Goal: Task Accomplishment & Management: Manage account settings

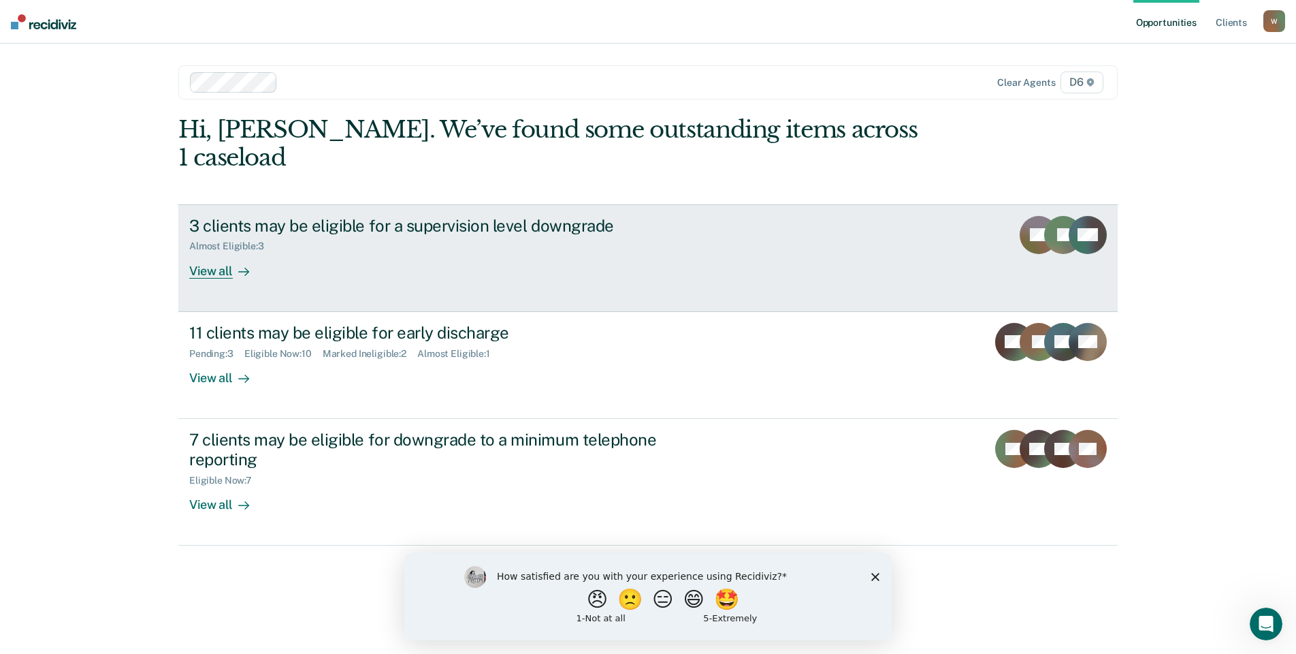
click at [192, 252] on div "View all" at bounding box center [227, 265] width 76 height 27
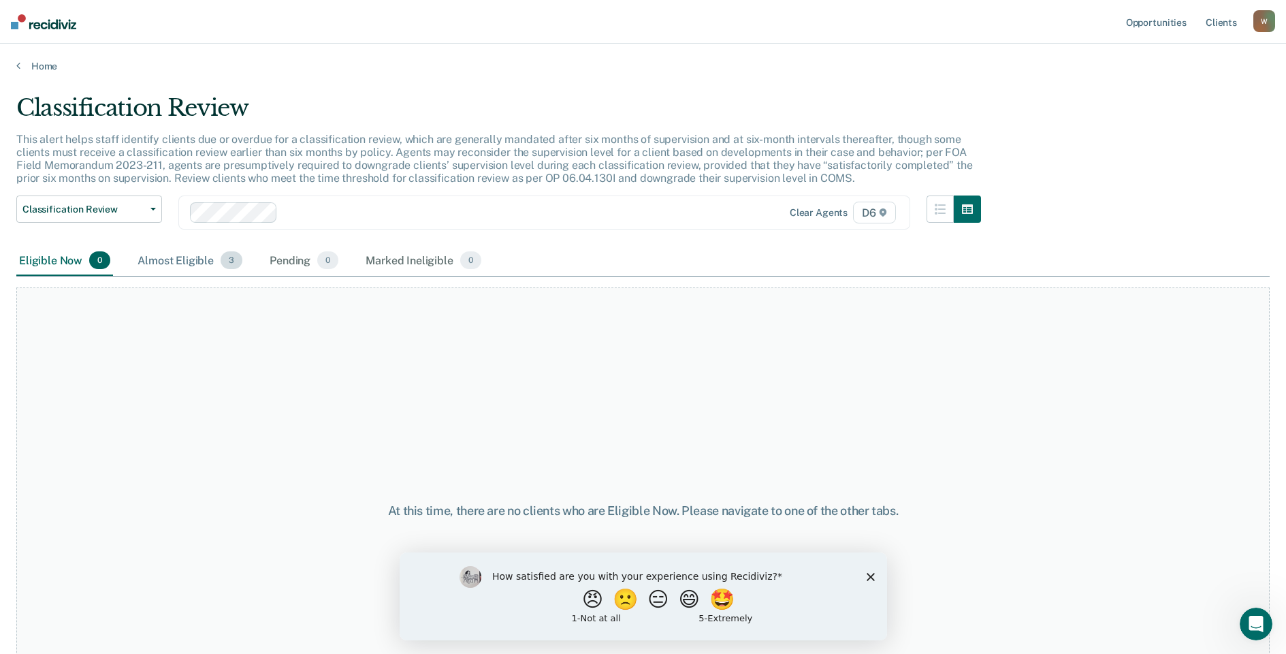
click at [182, 259] on div "Almost Eligible 3" at bounding box center [190, 261] width 110 height 30
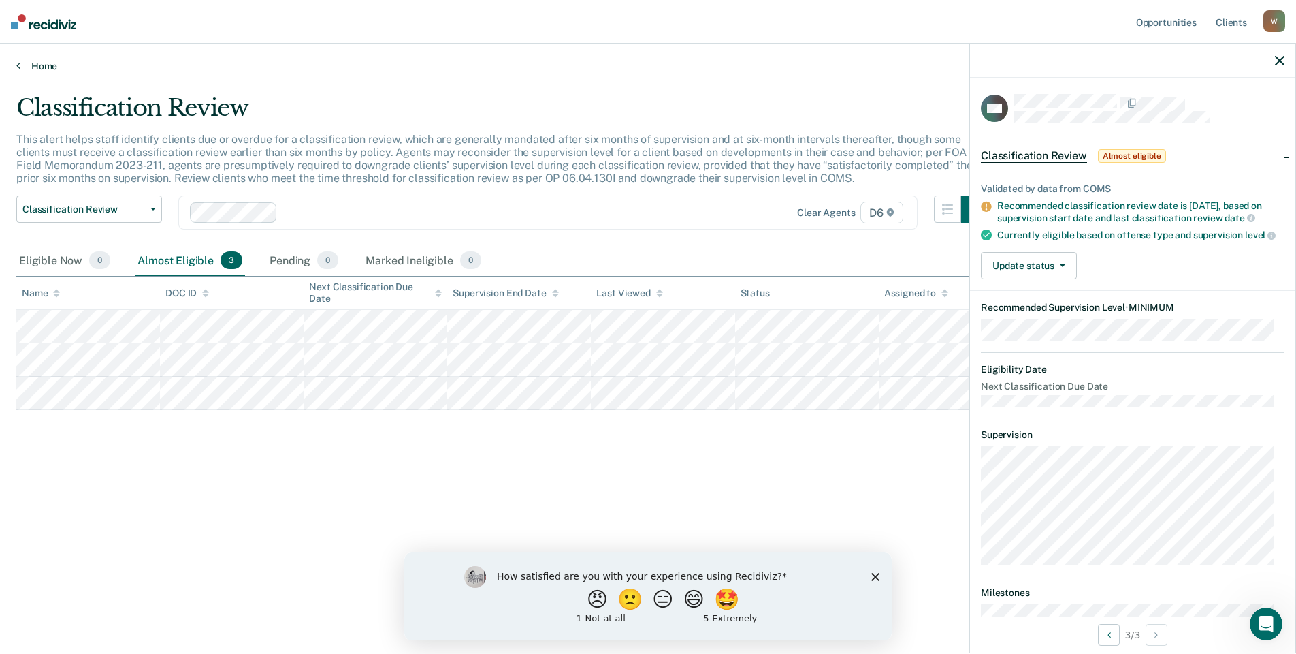
click at [36, 64] on link "Home" at bounding box center [648, 66] width 1264 height 12
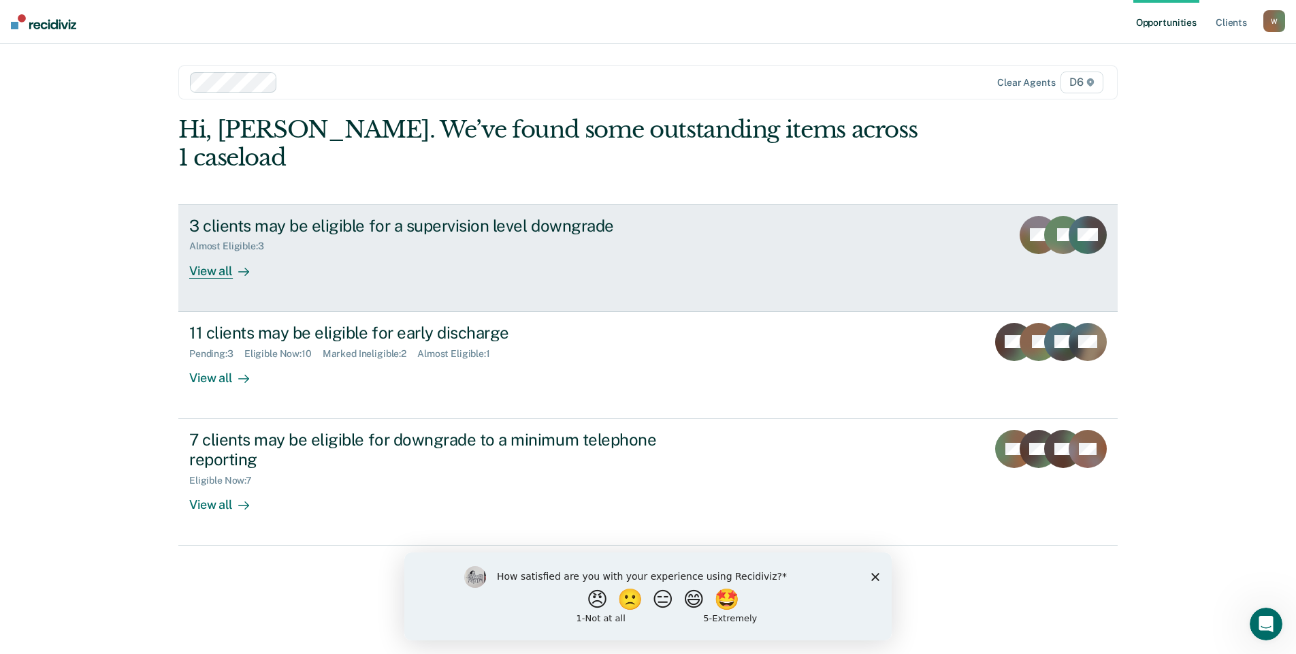
click at [203, 252] on div "View all" at bounding box center [227, 265] width 76 height 27
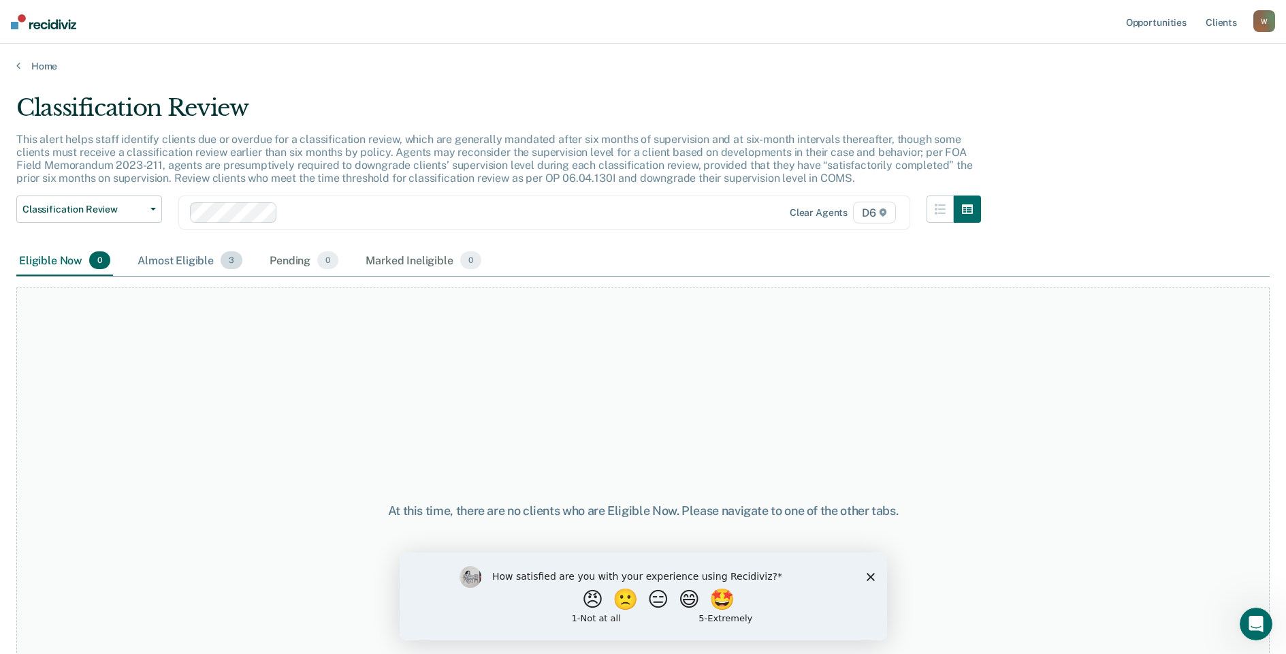
click at [178, 264] on div "Almost Eligible 3" at bounding box center [190, 261] width 110 height 30
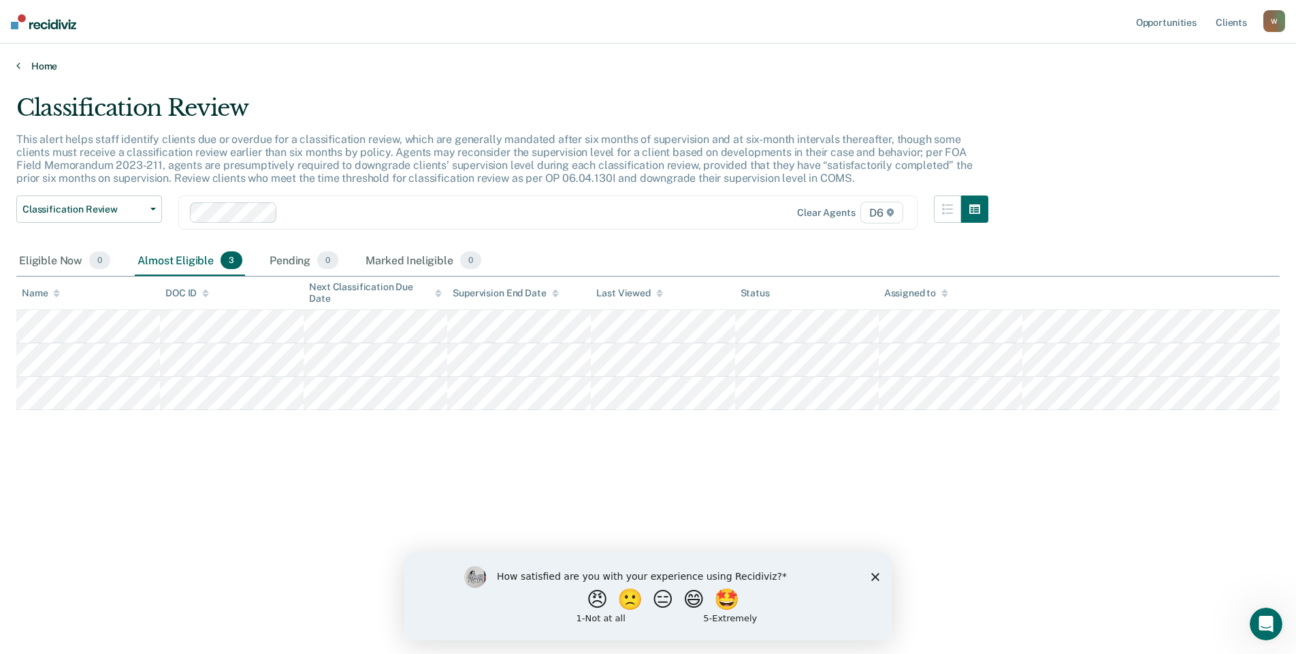
click at [37, 65] on link "Home" at bounding box center [648, 66] width 1264 height 12
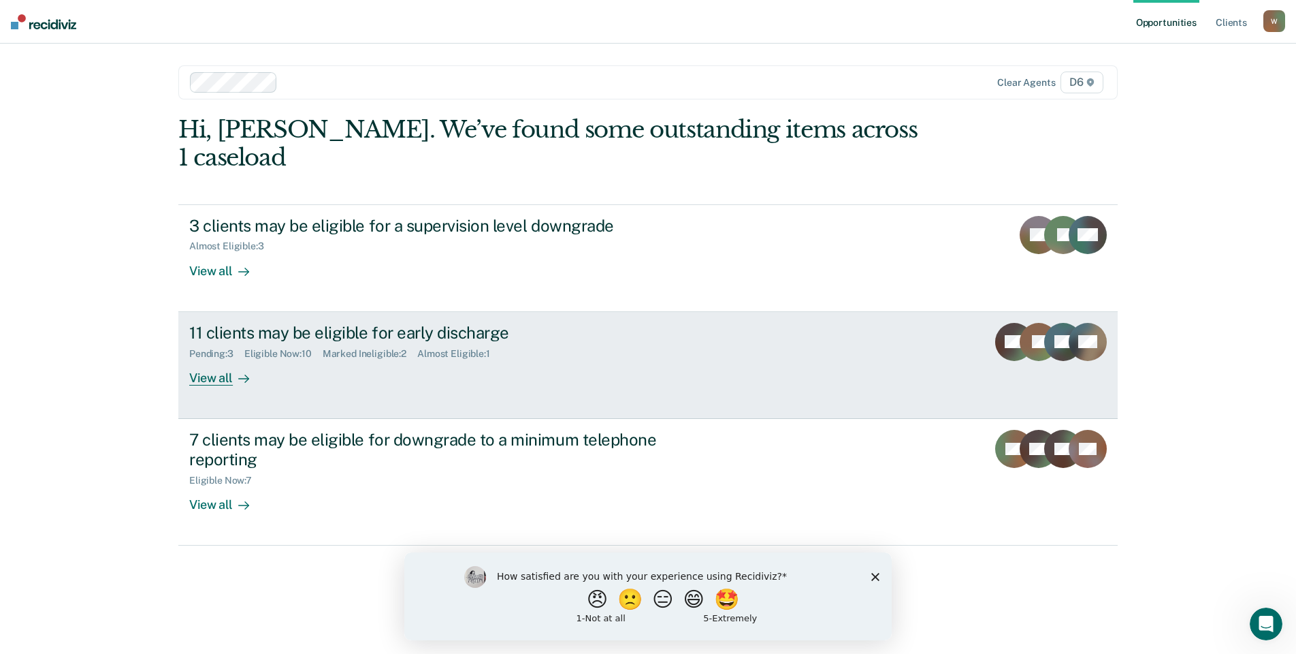
click at [218, 359] on div "View all" at bounding box center [227, 372] width 76 height 27
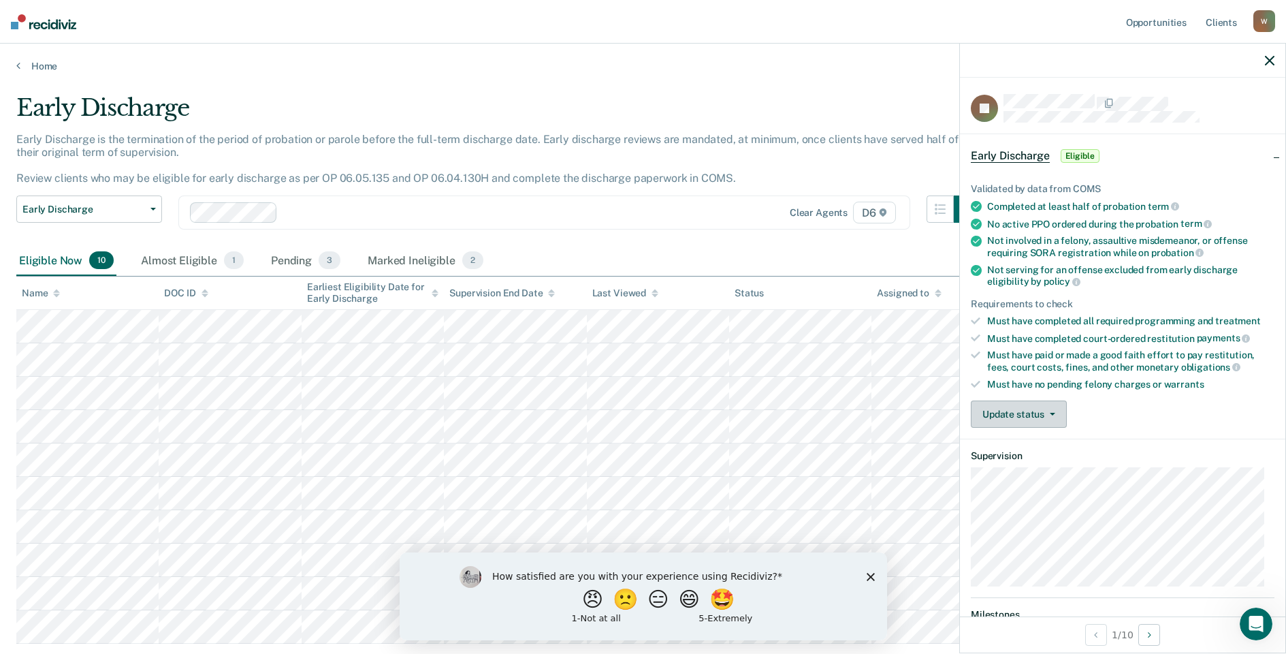
click at [1020, 411] on button "Update status" at bounding box center [1019, 413] width 96 height 27
click at [1022, 468] on button "Mark Ineligible" at bounding box center [1036, 468] width 131 height 22
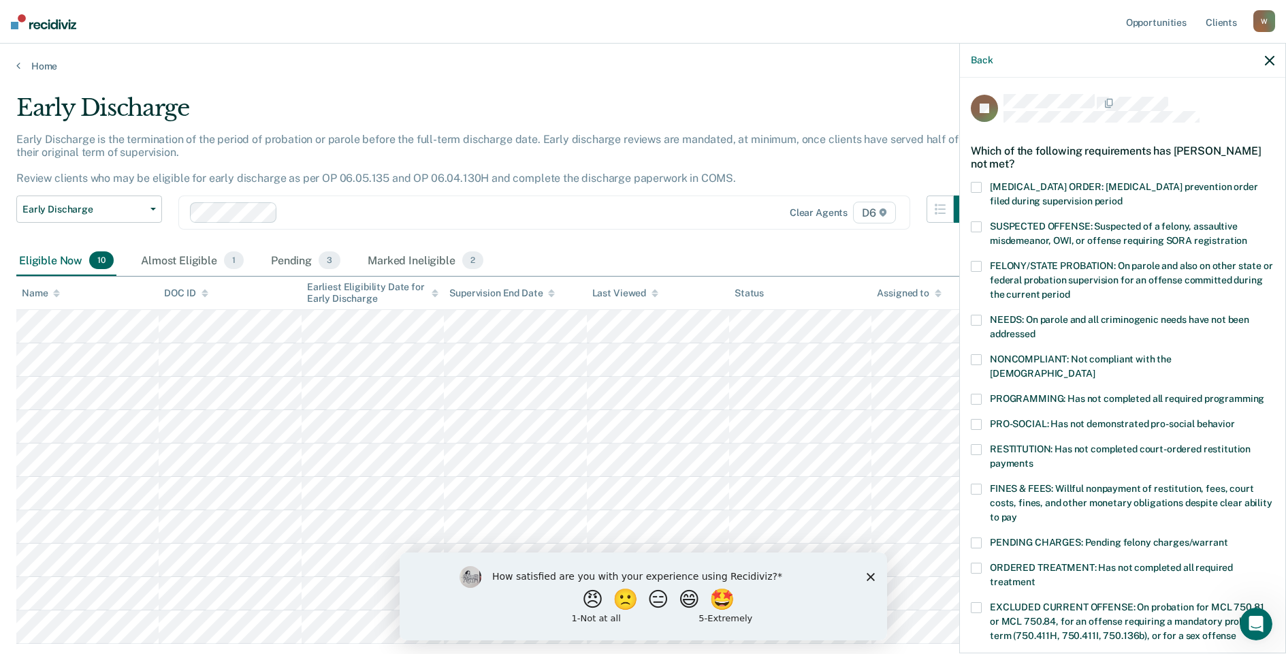
click at [979, 444] on span at bounding box center [976, 449] width 11 height 11
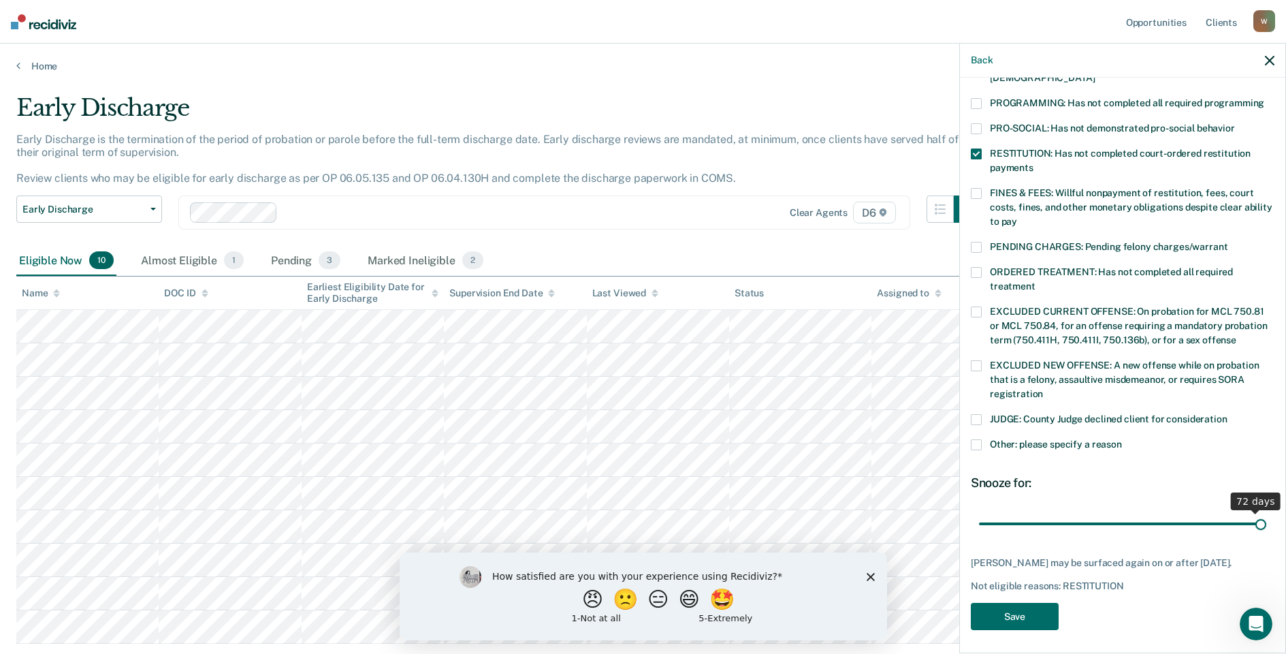
scroll to position [284, 0]
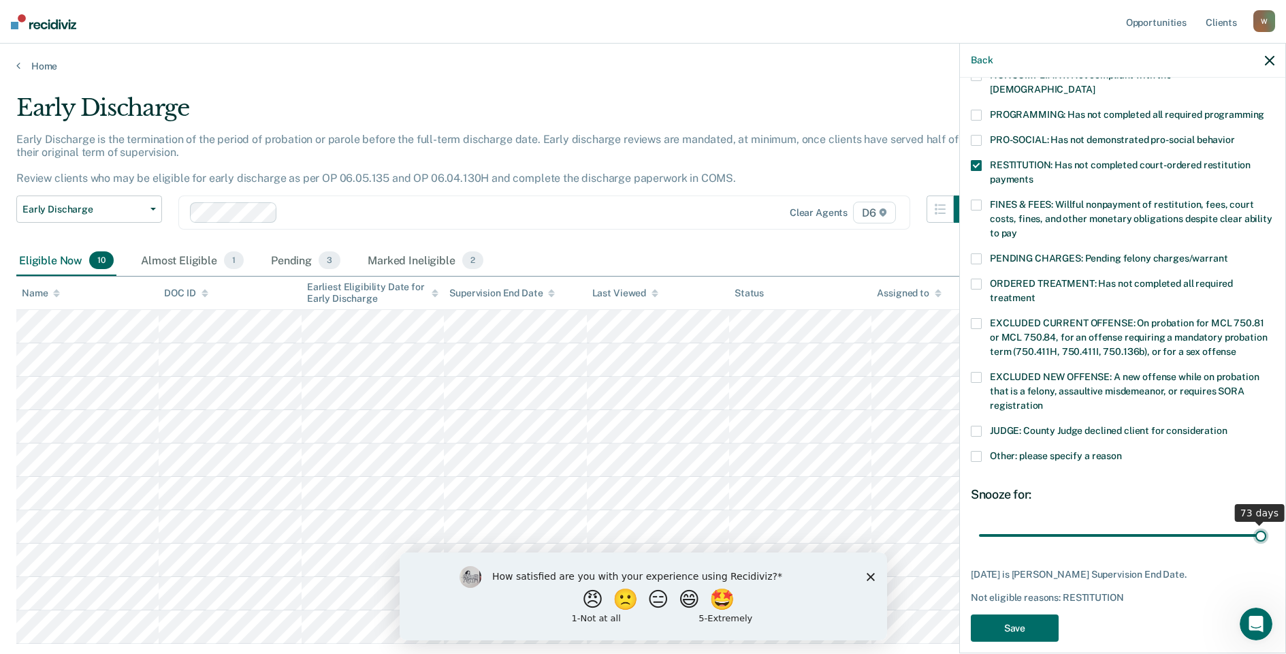
drag, startPoint x: 1091, startPoint y: 506, endPoint x: 1229, endPoint y: 508, distance: 137.5
type input "73"
click at [1255, 523] on input "range" at bounding box center [1122, 535] width 287 height 24
click at [1033, 615] on button "Save" at bounding box center [1015, 628] width 88 height 28
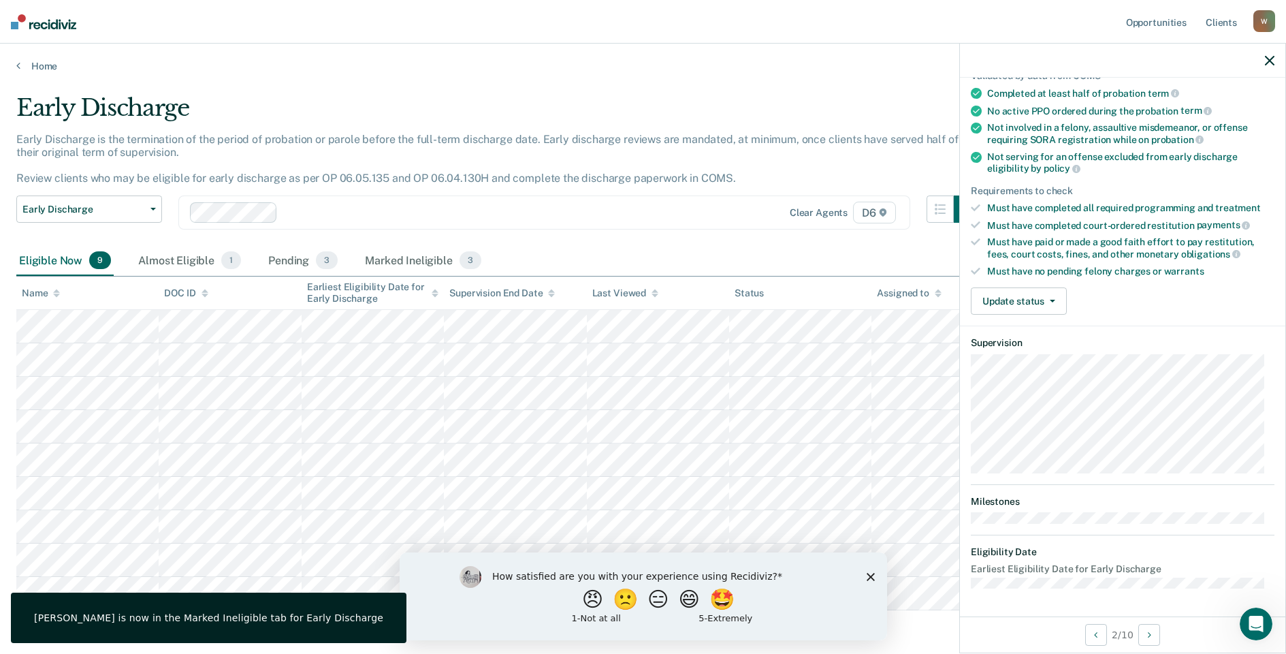
scroll to position [111, 0]
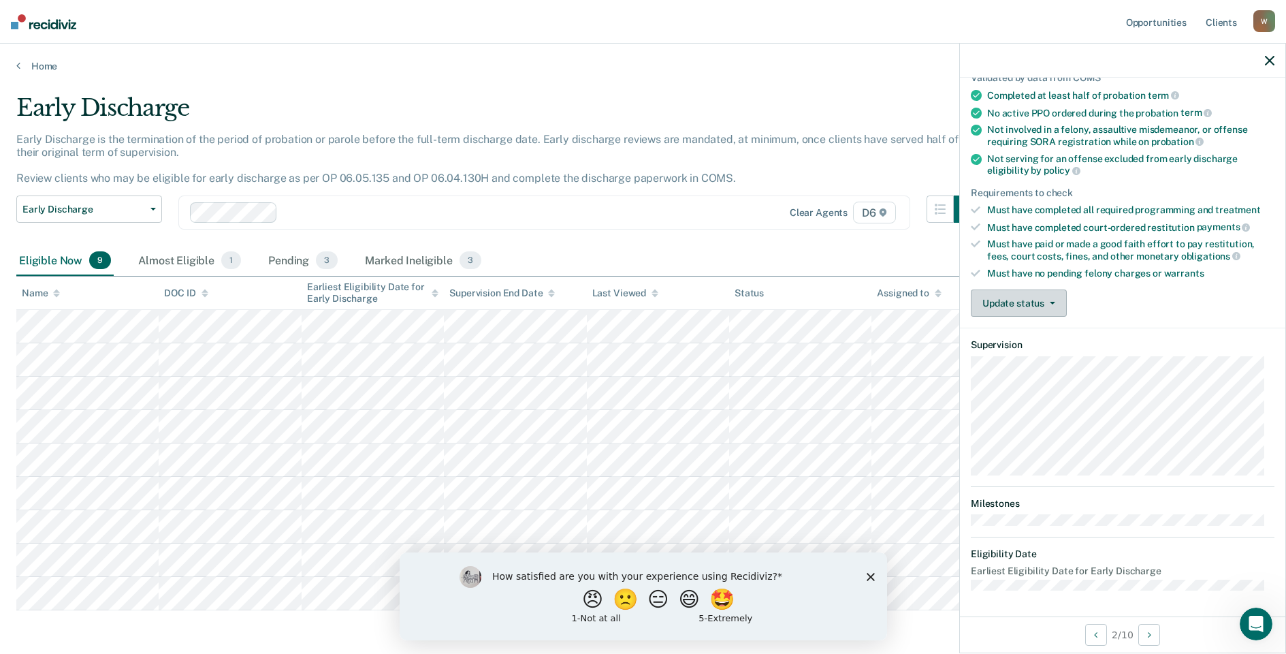
click at [996, 303] on button "Update status" at bounding box center [1019, 302] width 96 height 27
click at [1014, 357] on button "Mark Ineligible" at bounding box center [1036, 358] width 131 height 22
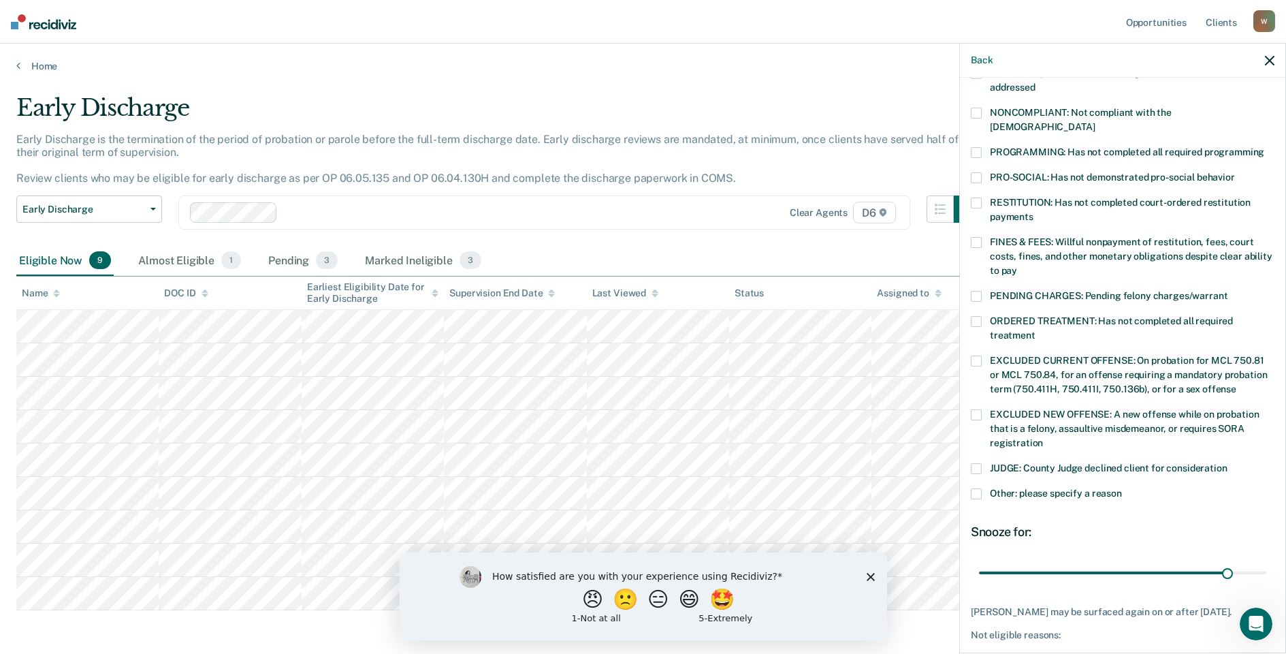
scroll to position [247, 0]
click at [976, 487] on span at bounding box center [976, 492] width 11 height 11
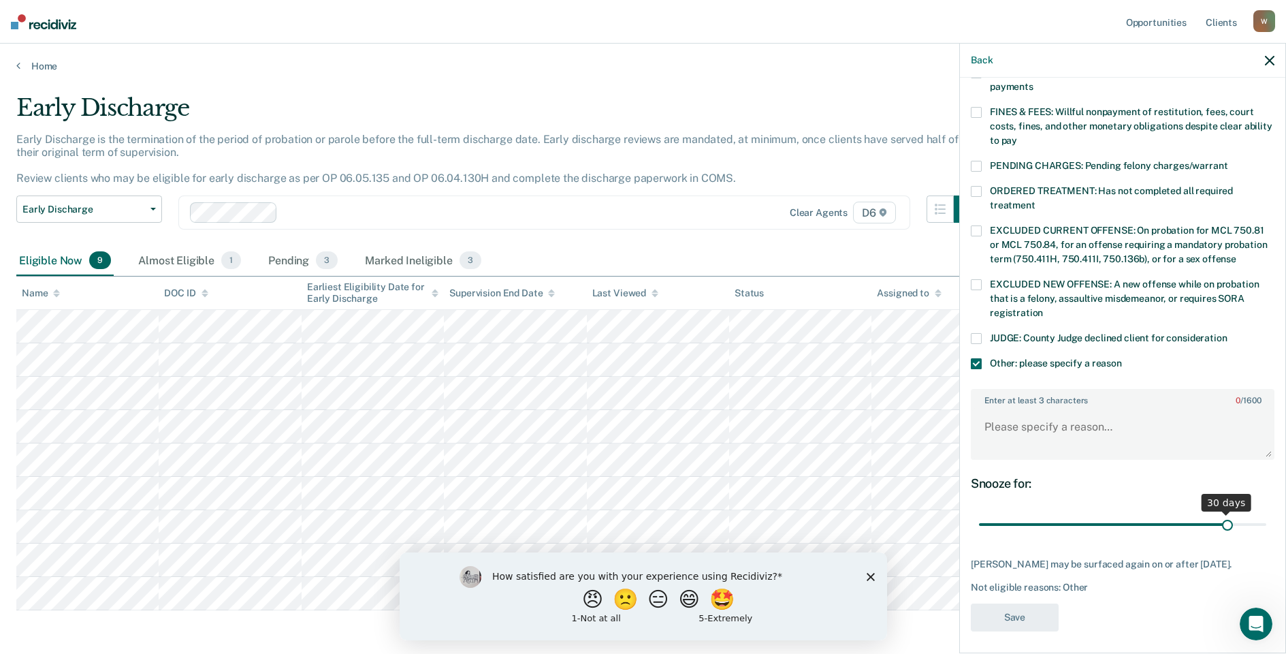
scroll to position [378, 0]
click at [1011, 413] on textarea "Enter at least 3 characters 0 / 1600" at bounding box center [1122, 431] width 301 height 50
type textarea "H"
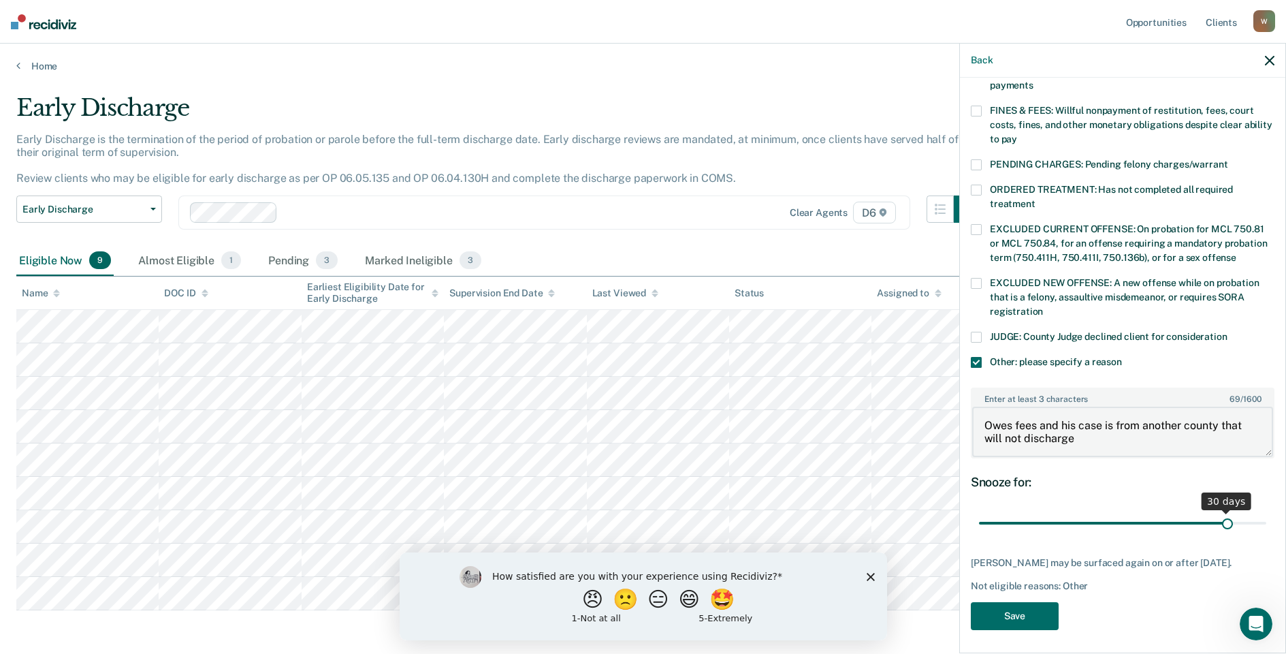
type textarea "Owes fees and his case is from another county that will not discharge"
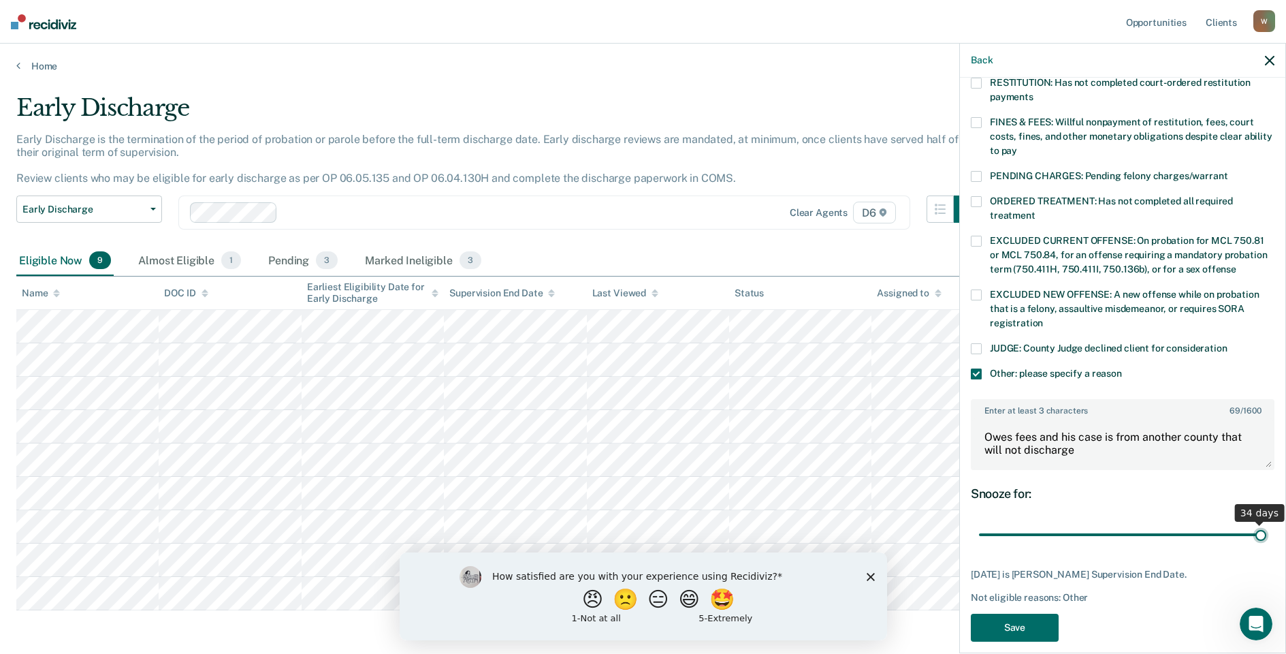
drag, startPoint x: 1218, startPoint y: 509, endPoint x: 1255, endPoint y: 500, distance: 38.0
type input "34"
click at [1255, 523] on input "range" at bounding box center [1122, 535] width 287 height 24
click at [1013, 613] on button "Save" at bounding box center [1015, 627] width 88 height 28
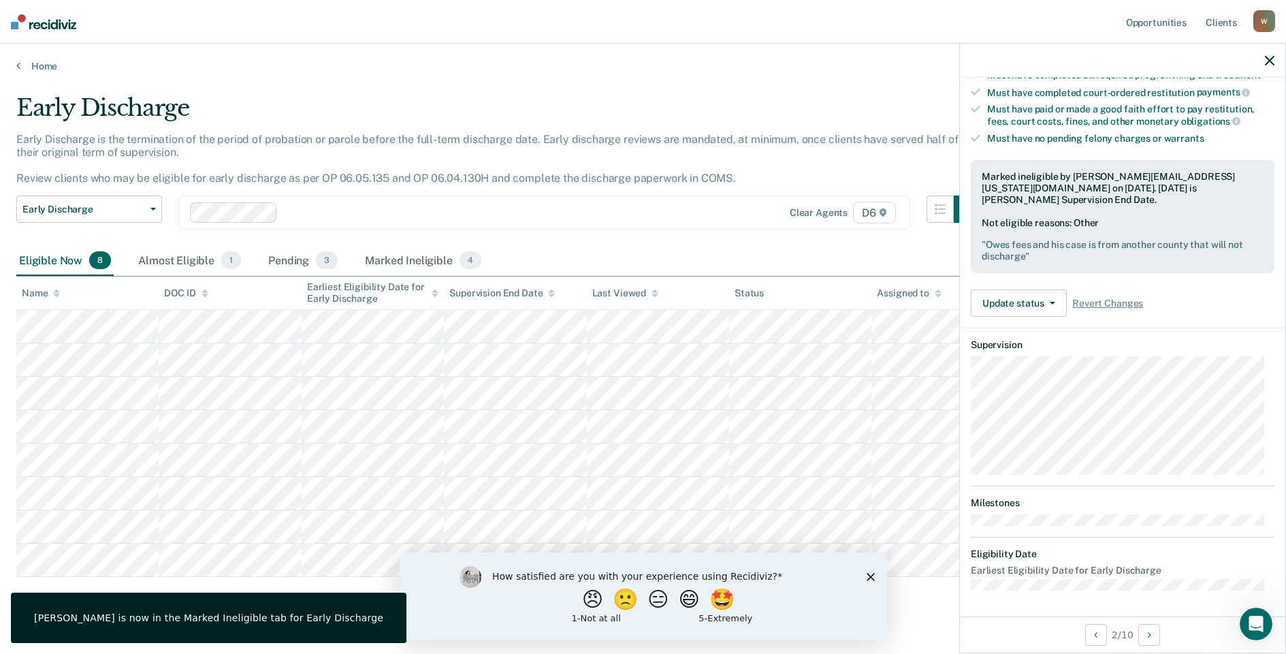
scroll to position [111, 0]
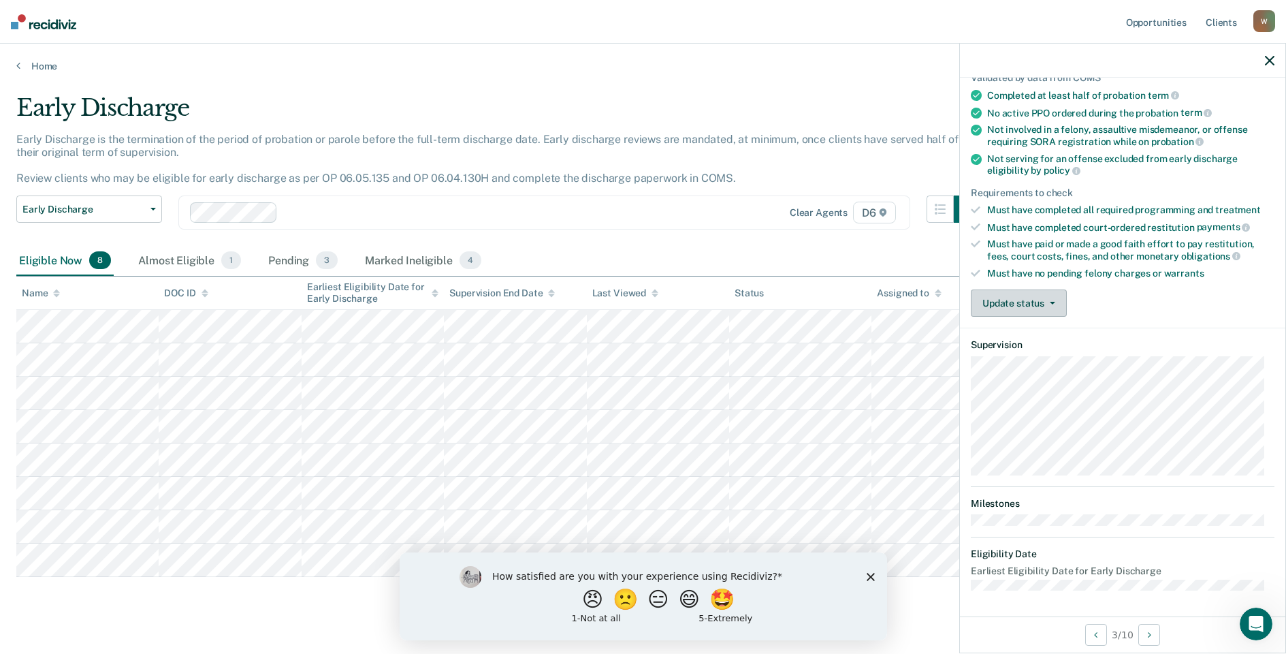
click at [996, 302] on button "Update status" at bounding box center [1019, 302] width 96 height 27
click at [1018, 352] on button "Mark Ineligible" at bounding box center [1036, 358] width 131 height 22
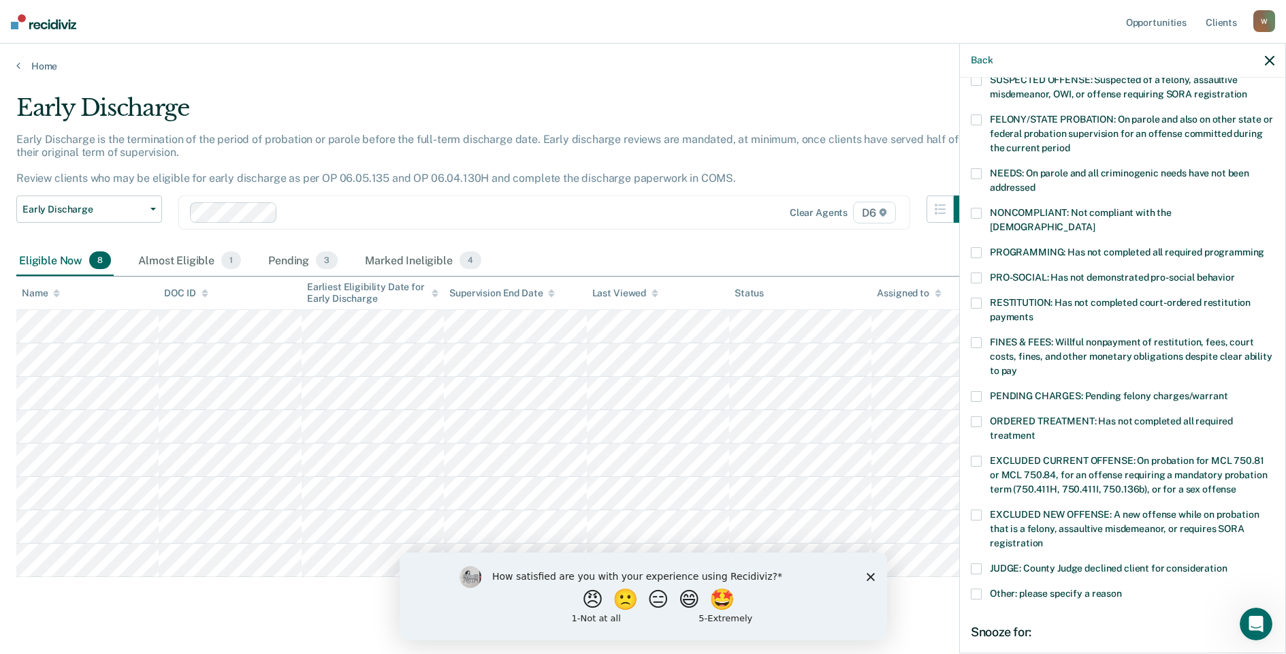
scroll to position [179, 0]
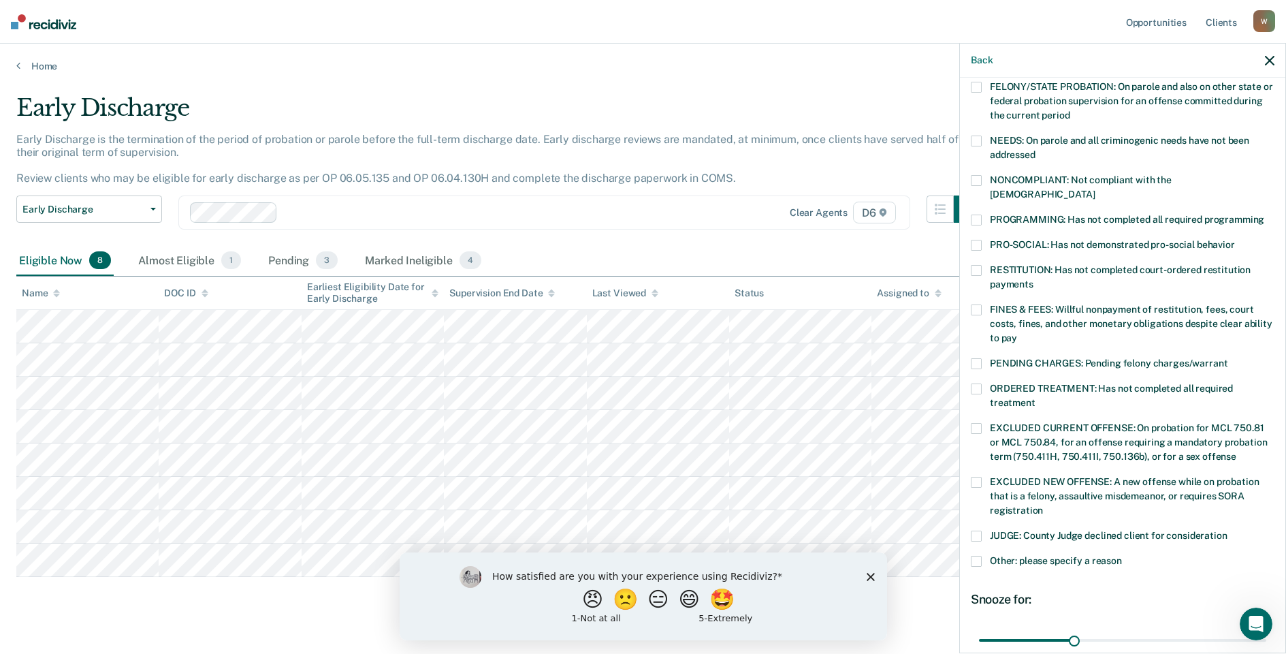
click at [980, 304] on label "FINES & FEES: Willful nonpayment of restitution, fees, court costs, fines, and …" at bounding box center [1123, 325] width 304 height 43
drag, startPoint x: 1070, startPoint y: 628, endPoint x: 1251, endPoint y: 605, distance: 182.0
type input "90"
click at [1254, 628] on input "range" at bounding box center [1122, 640] width 287 height 24
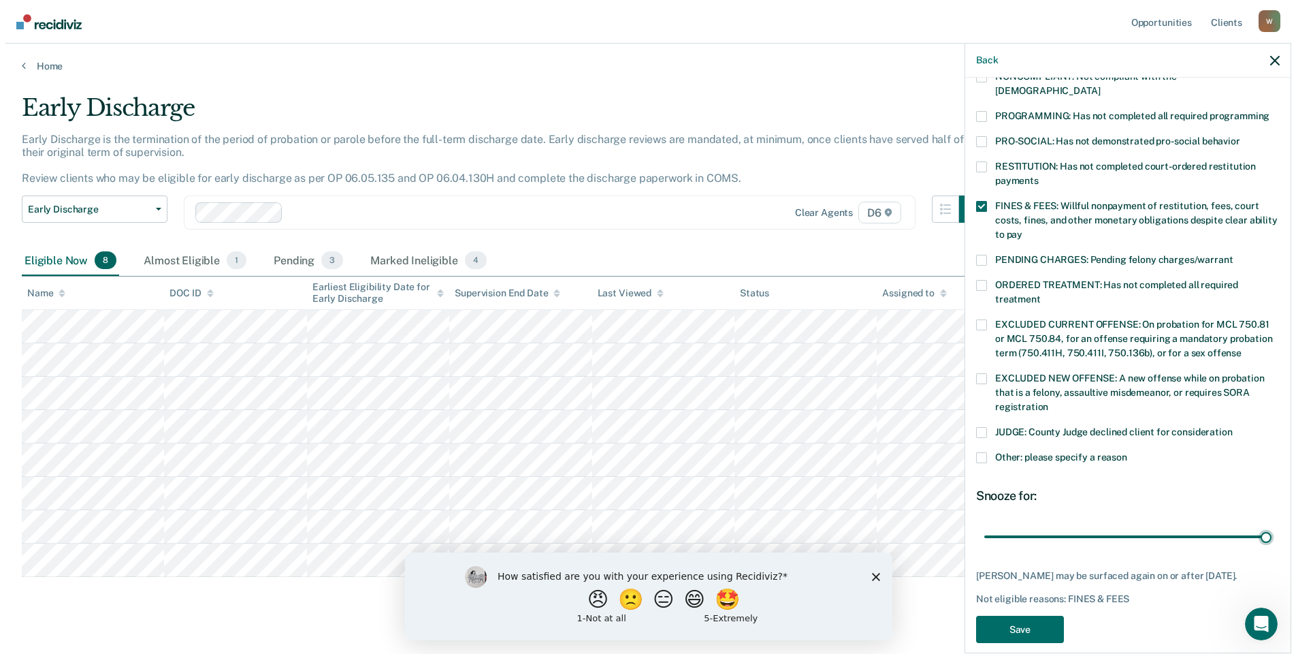
scroll to position [284, 0]
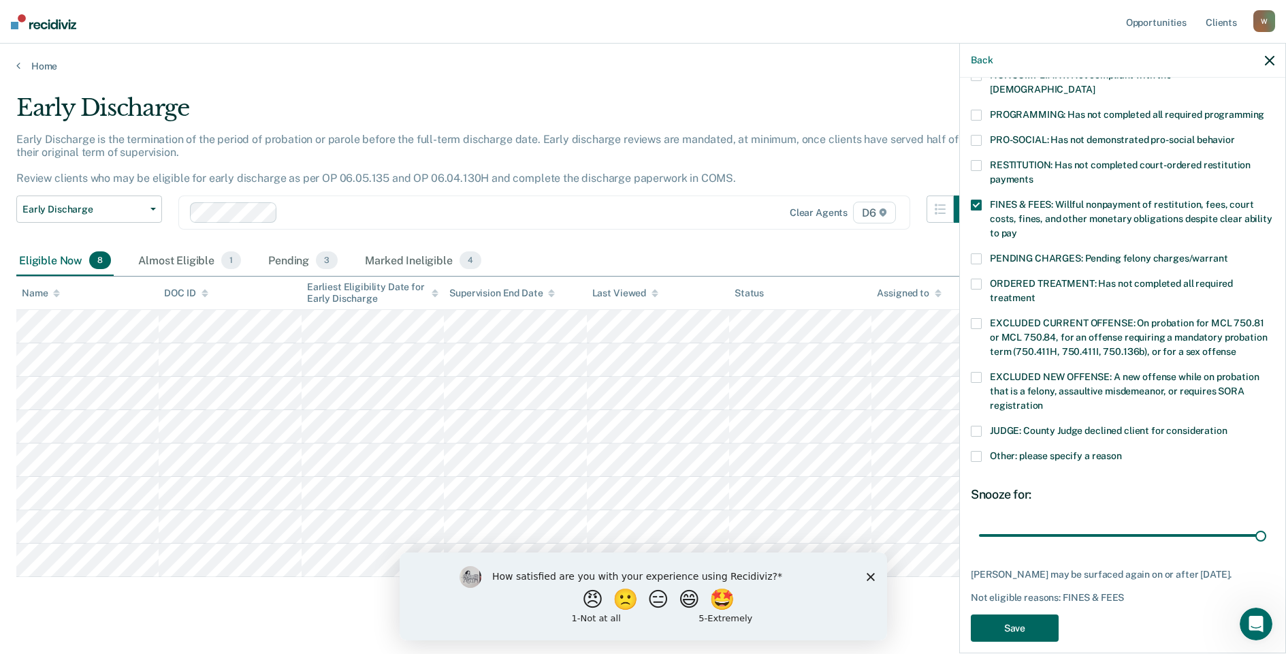
click at [1033, 614] on button "Save" at bounding box center [1015, 628] width 88 height 28
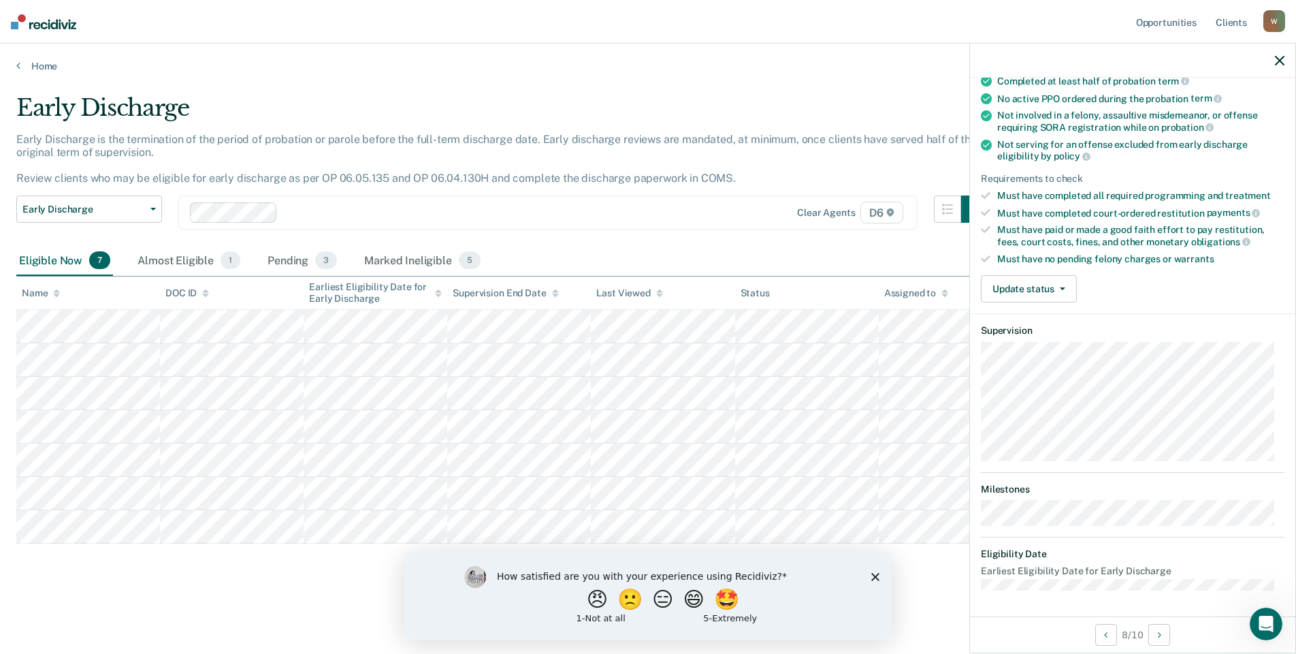
scroll to position [111, 0]
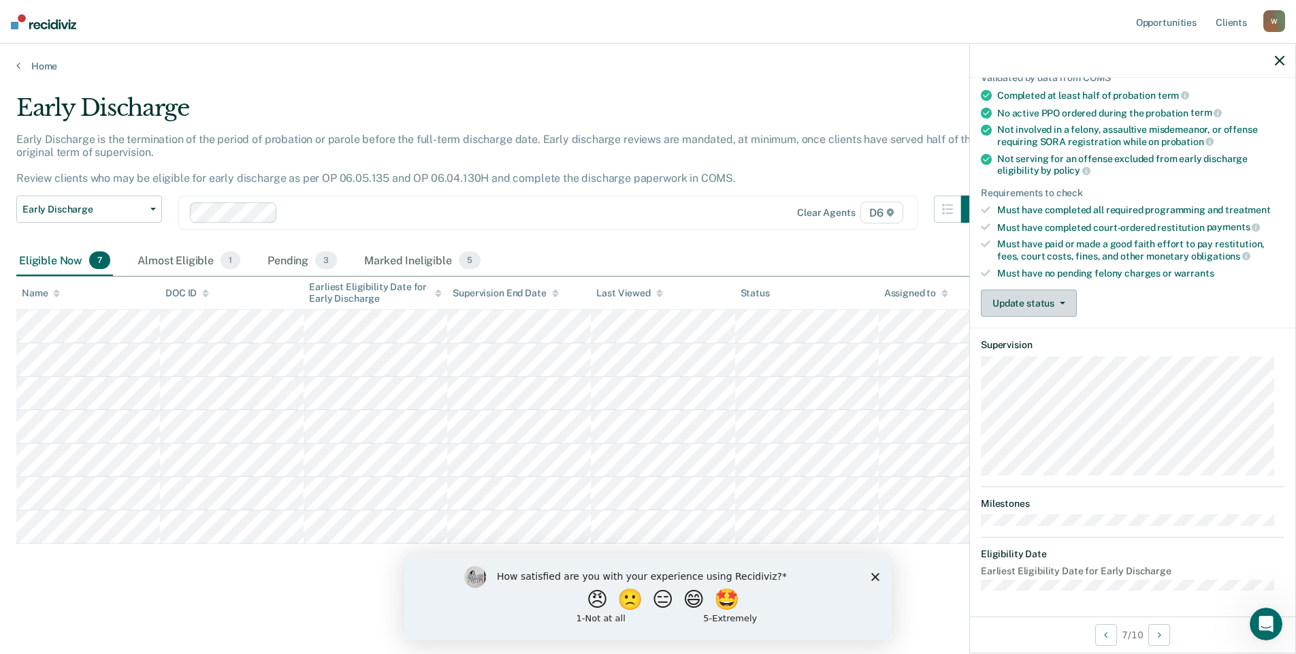
click at [1003, 306] on button "Update status" at bounding box center [1029, 302] width 96 height 27
click at [1023, 353] on button "Mark Ineligible" at bounding box center [1046, 358] width 131 height 22
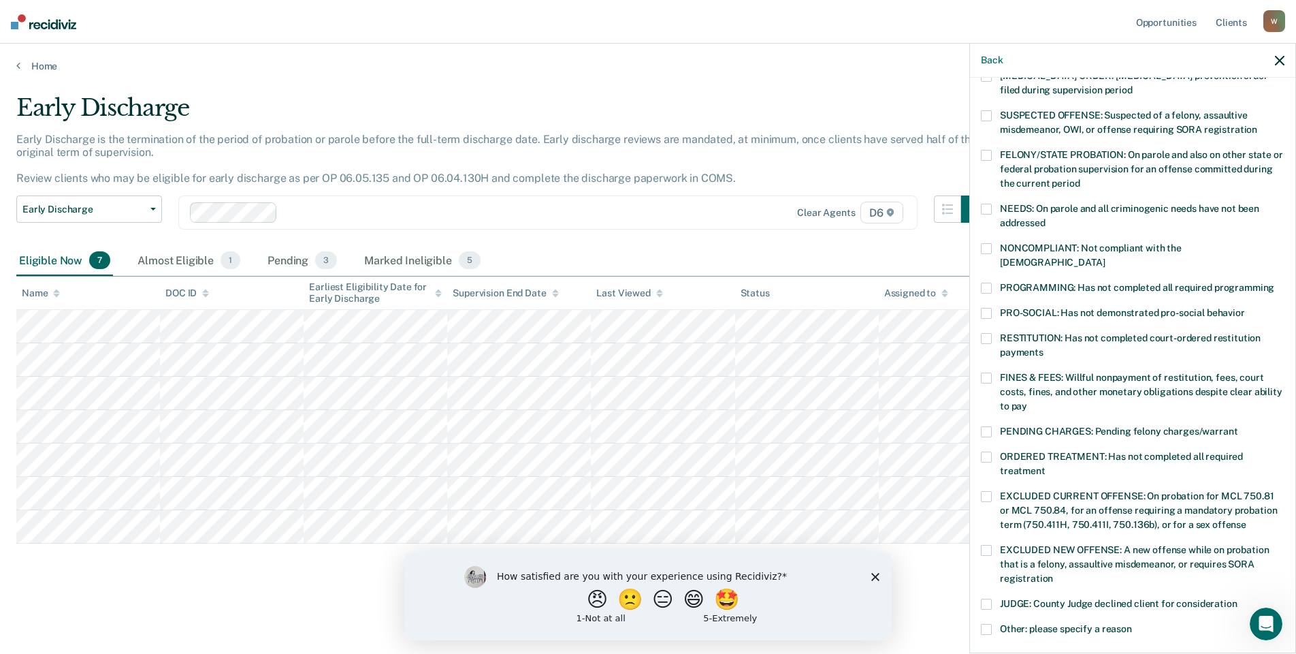
click at [984, 333] on span at bounding box center [986, 338] width 11 height 11
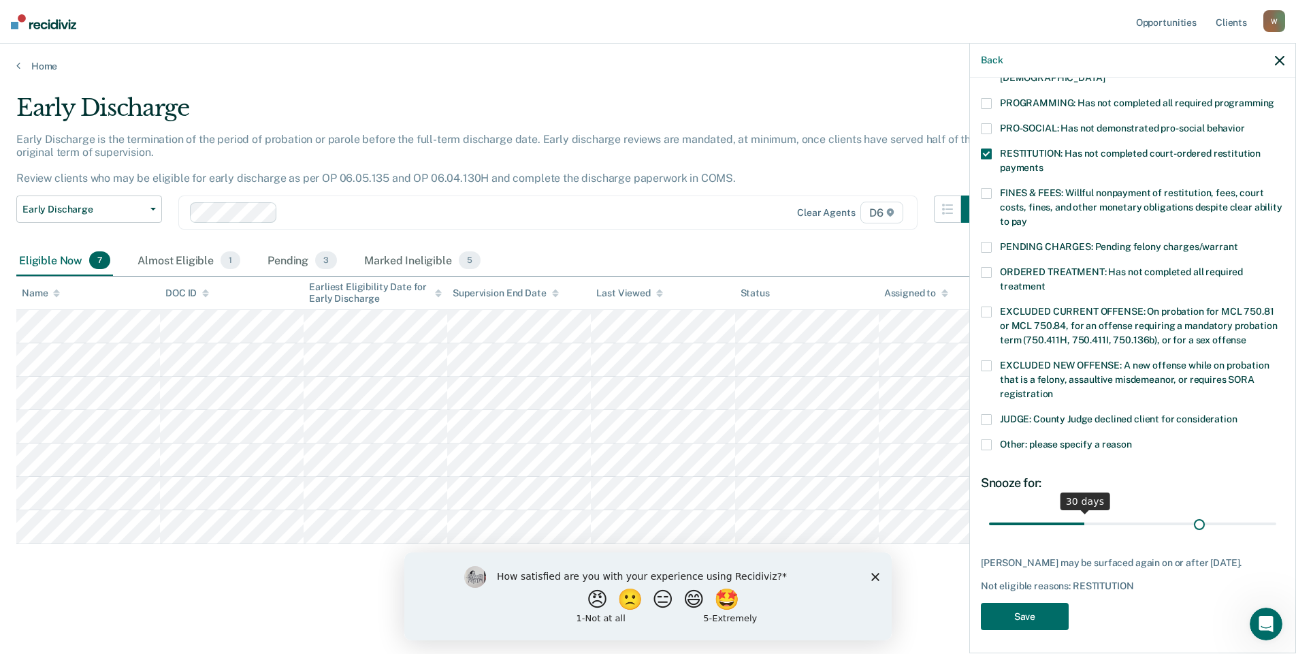
scroll to position [295, 0]
drag, startPoint x: 1081, startPoint y: 508, endPoint x: 1271, endPoint y: 483, distance: 191.5
type input "90"
click at [1271, 511] on input "range" at bounding box center [1132, 523] width 287 height 24
click at [1020, 603] on button "Save" at bounding box center [1025, 616] width 88 height 28
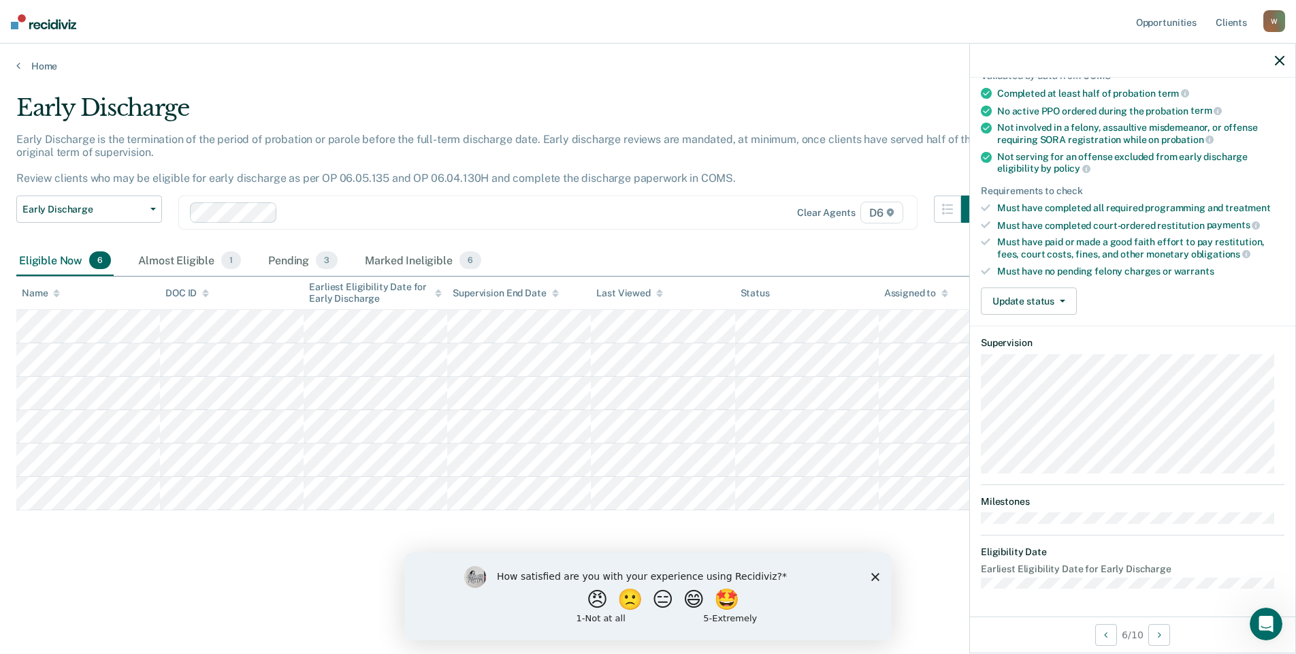
scroll to position [111, 0]
click at [1029, 307] on button "Update status" at bounding box center [1029, 302] width 96 height 27
click at [1030, 357] on button "Mark Ineligible" at bounding box center [1046, 358] width 131 height 22
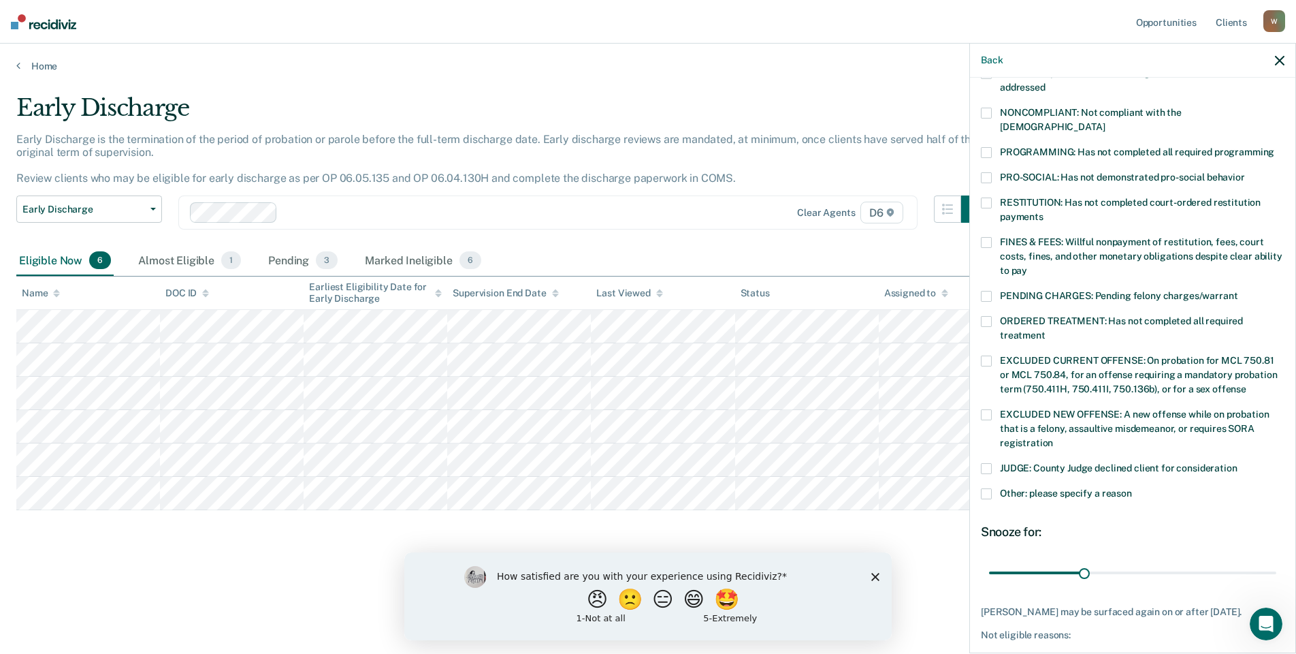
scroll to position [247, 0]
click at [986, 487] on span at bounding box center [986, 492] width 11 height 11
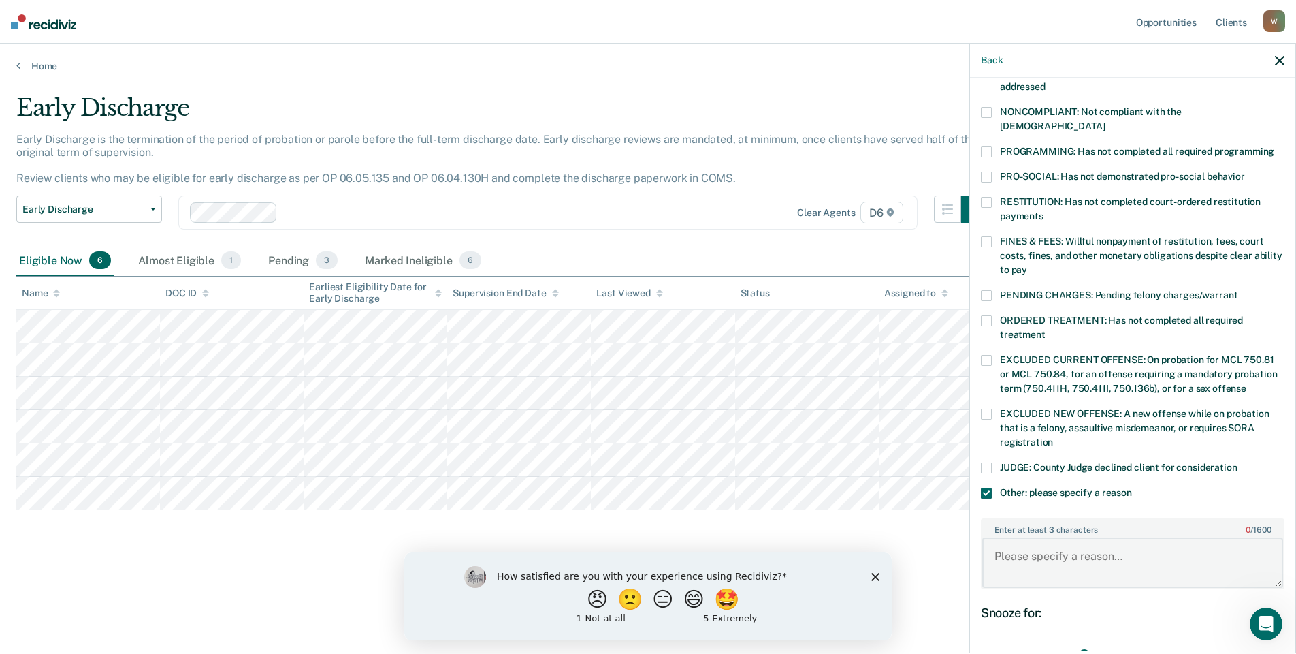
click at [1030, 537] on textarea "Enter at least 3 characters 0 / 1600" at bounding box center [1132, 562] width 301 height 50
type textarea "Needs to show comm. service hours are done."
drag, startPoint x: 1076, startPoint y: 636, endPoint x: 1249, endPoint y: 602, distance: 176.1
type input "89"
click at [1257, 642] on input "range" at bounding box center [1132, 654] width 287 height 24
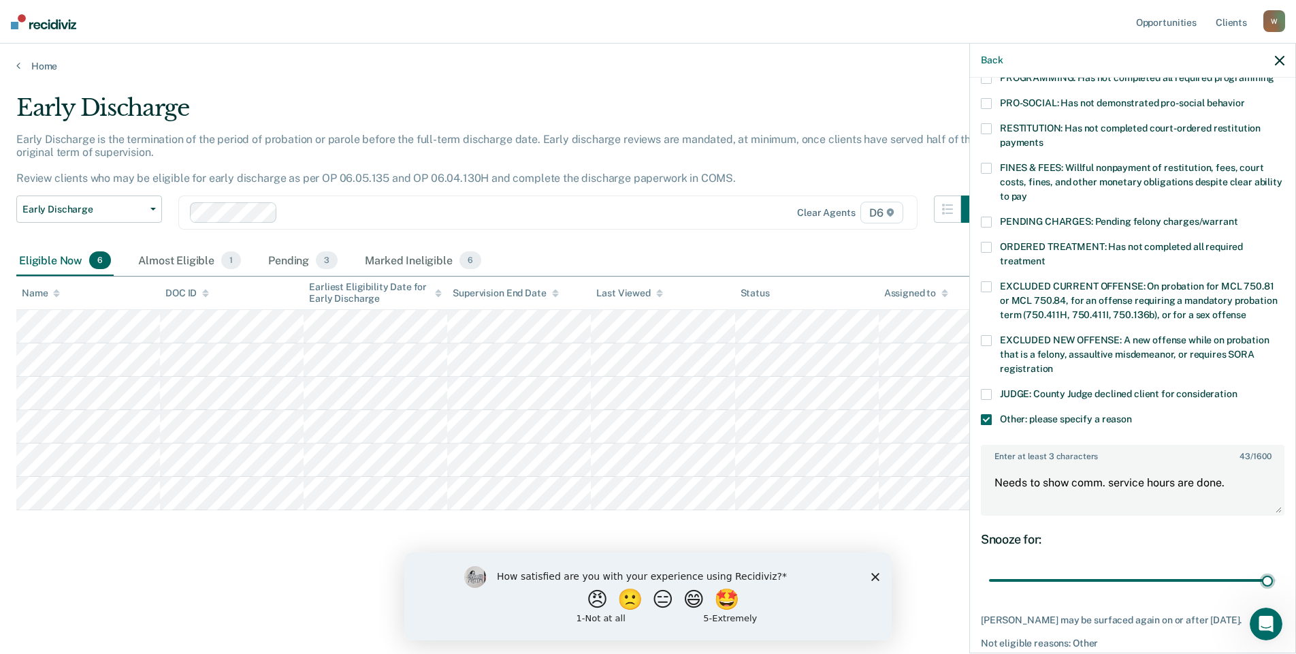
scroll to position [378, 0]
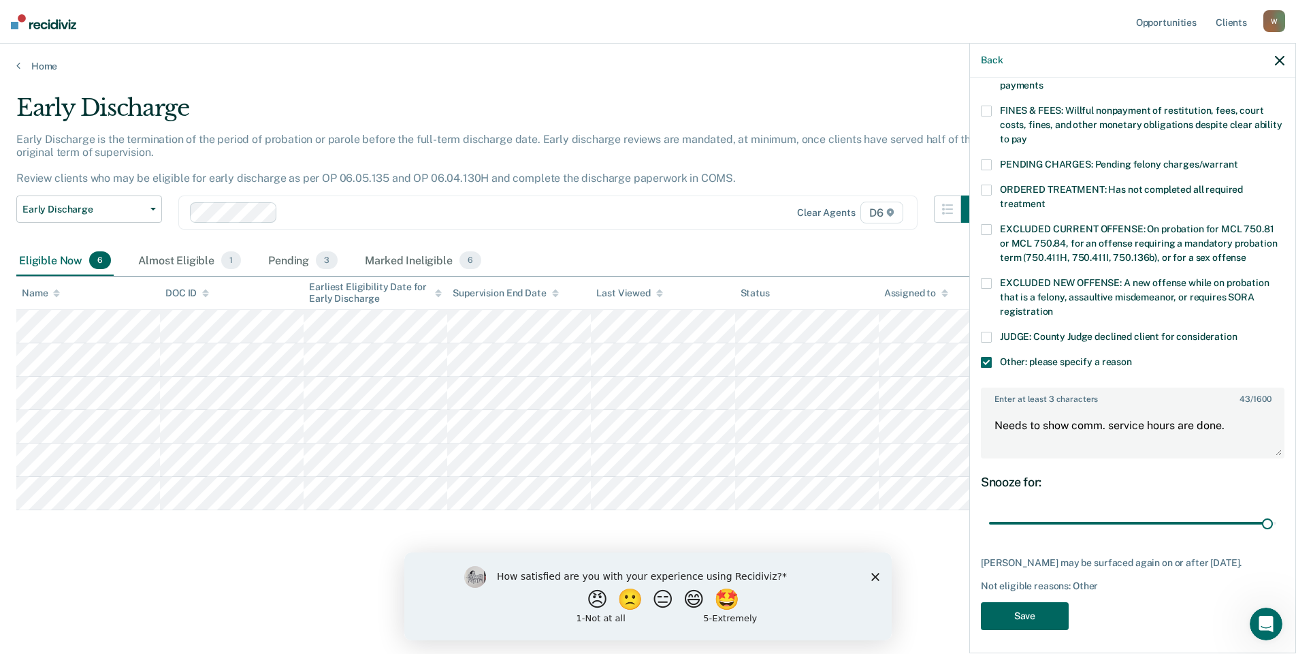
click at [1025, 611] on button "Save" at bounding box center [1025, 616] width 88 height 28
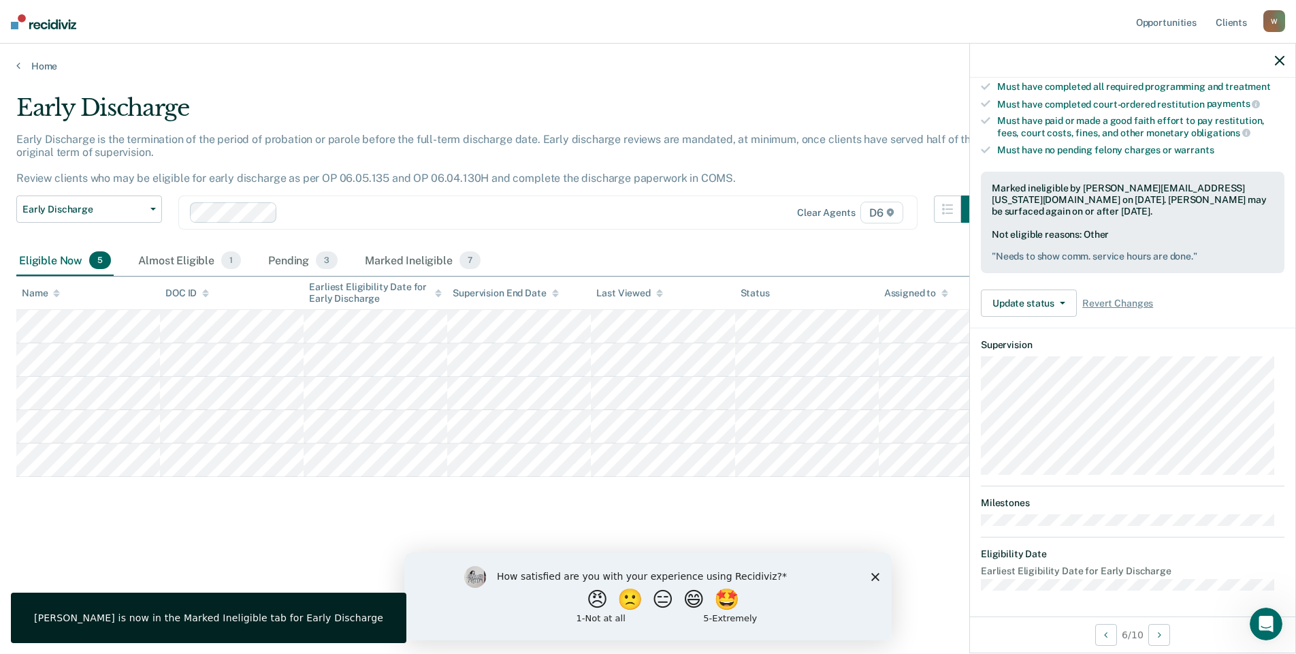
scroll to position [125, 0]
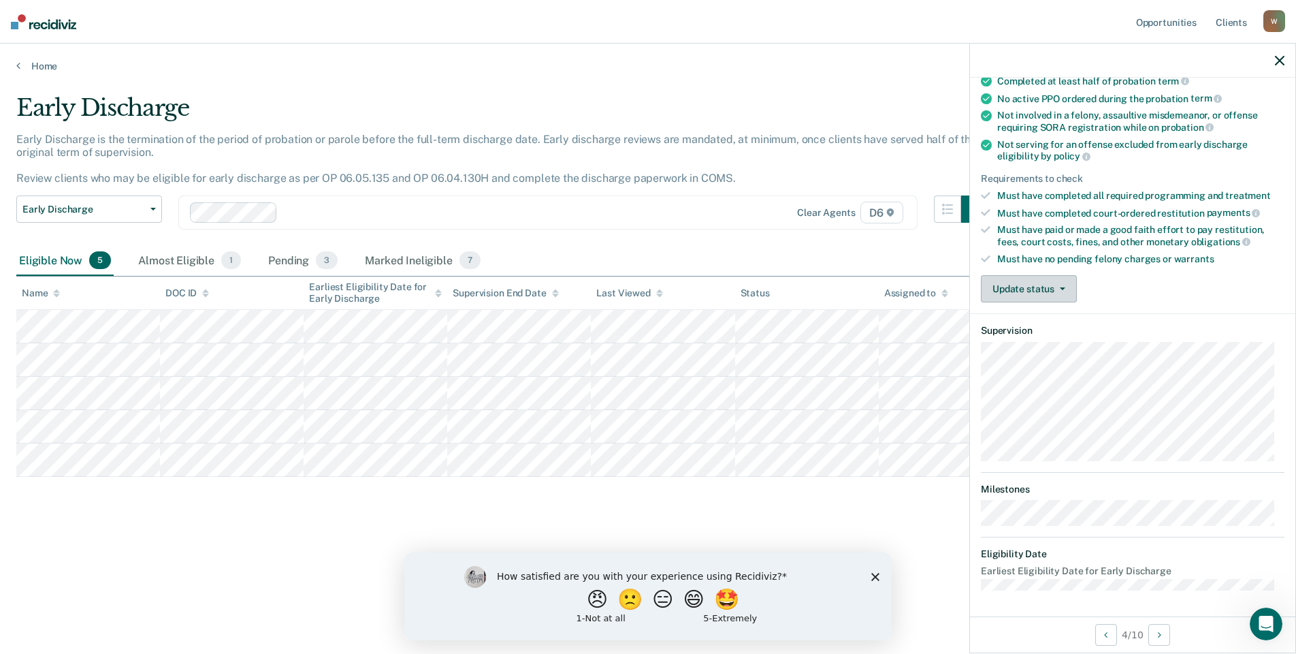
click at [1008, 289] on button "Update status" at bounding box center [1029, 288] width 96 height 27
click at [1020, 342] on button "Mark Ineligible" at bounding box center [1046, 343] width 131 height 22
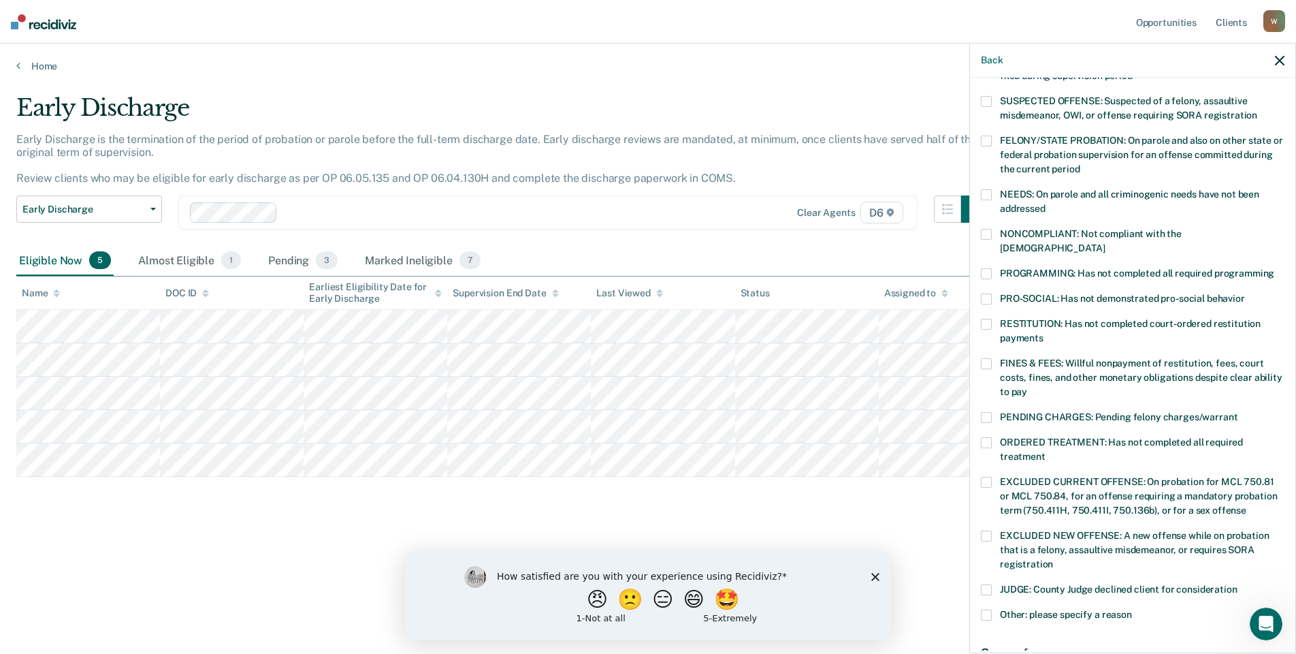
click at [988, 319] on span at bounding box center [986, 324] width 11 height 11
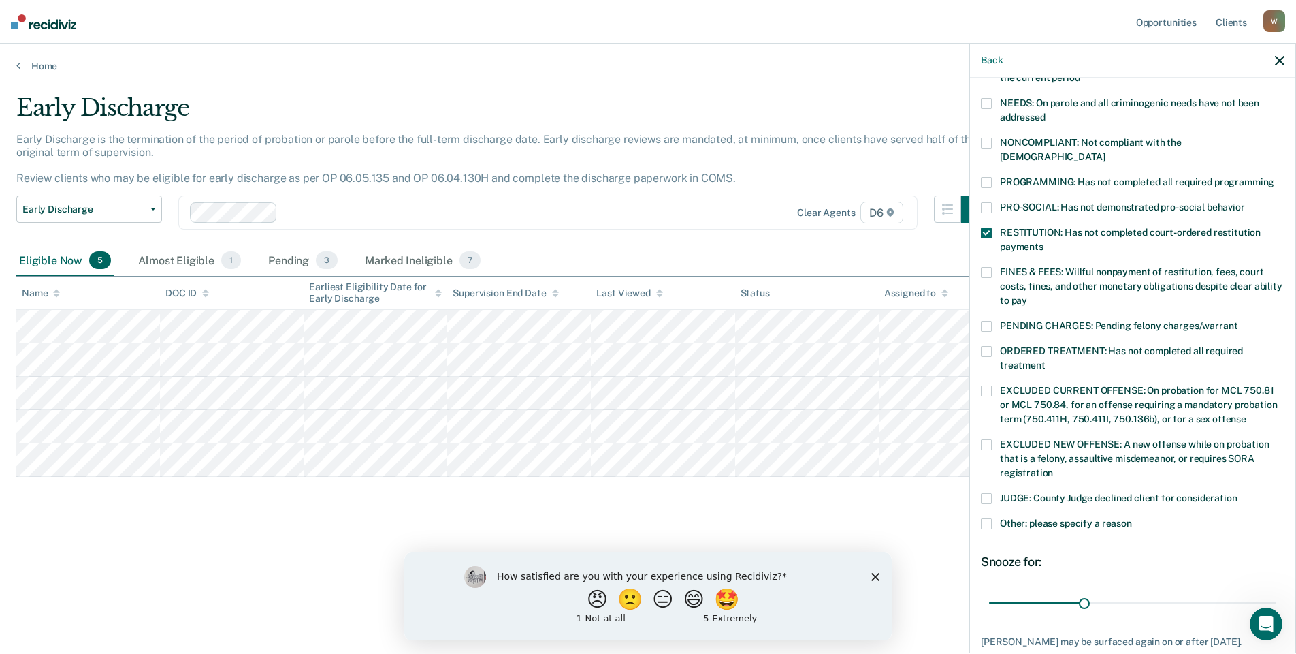
scroll to position [284, 0]
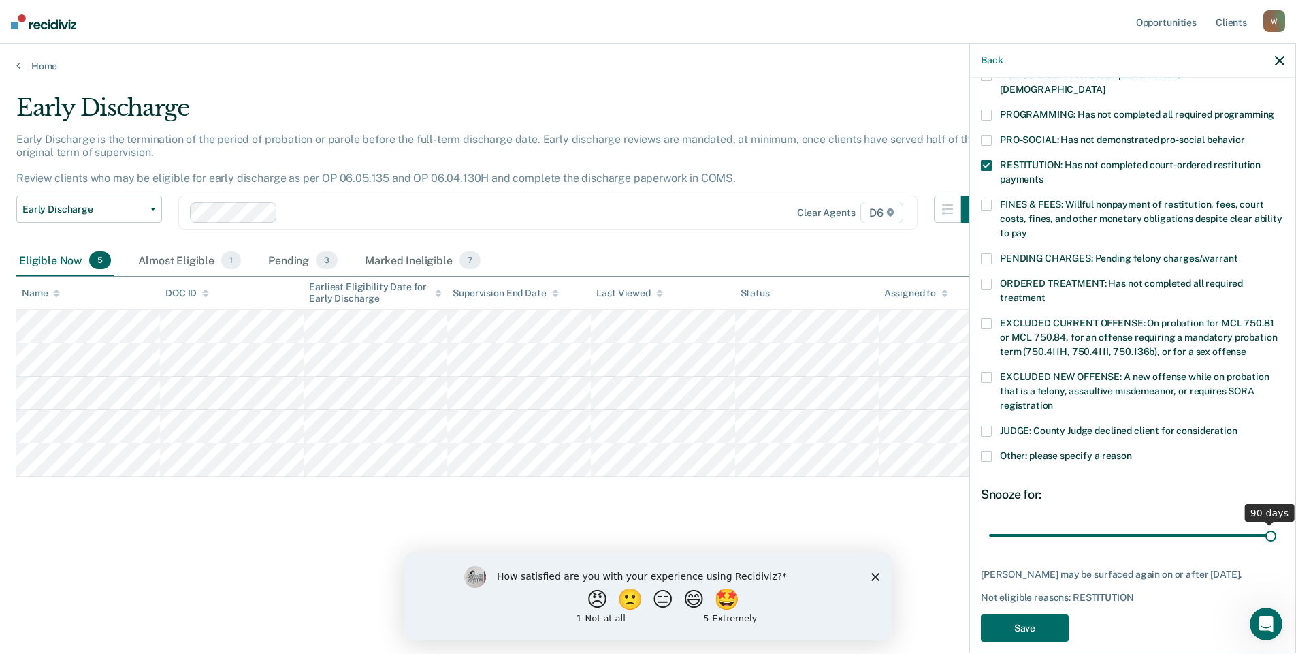
drag, startPoint x: 1081, startPoint y: 521, endPoint x: 1283, endPoint y: 524, distance: 202.2
type input "90"
click at [1276, 524] on input "range" at bounding box center [1132, 535] width 287 height 24
click at [1047, 617] on button "Save" at bounding box center [1025, 628] width 88 height 28
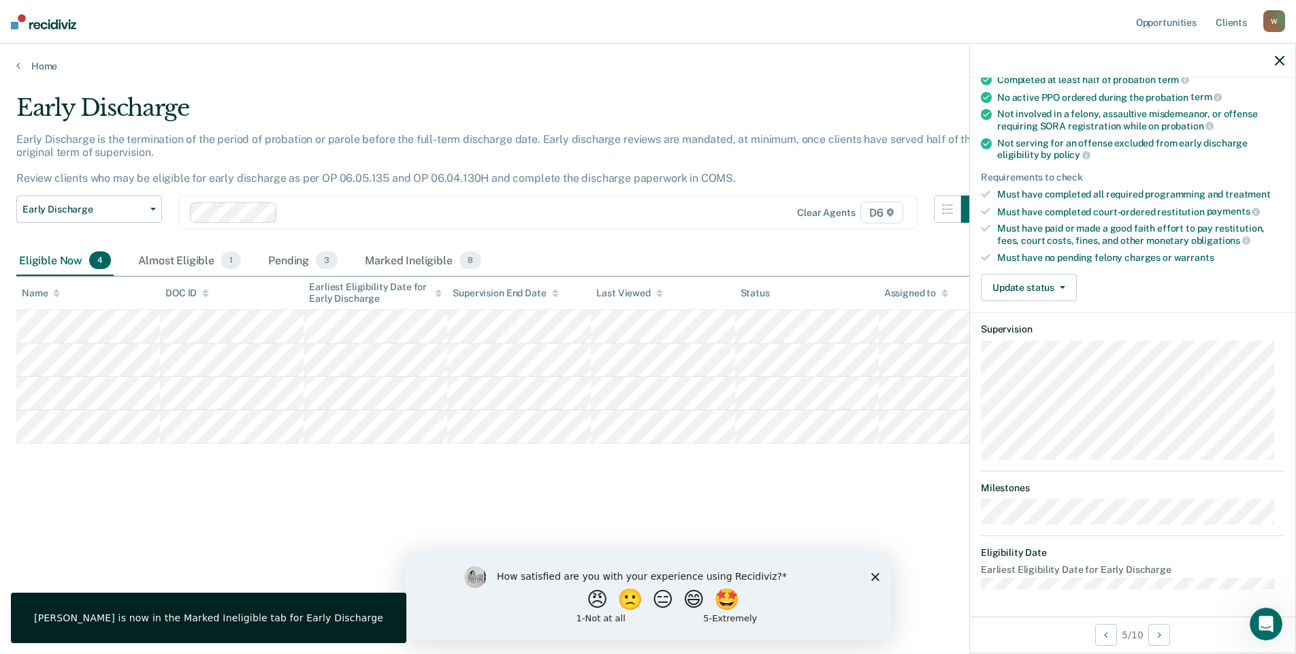
scroll to position [125, 0]
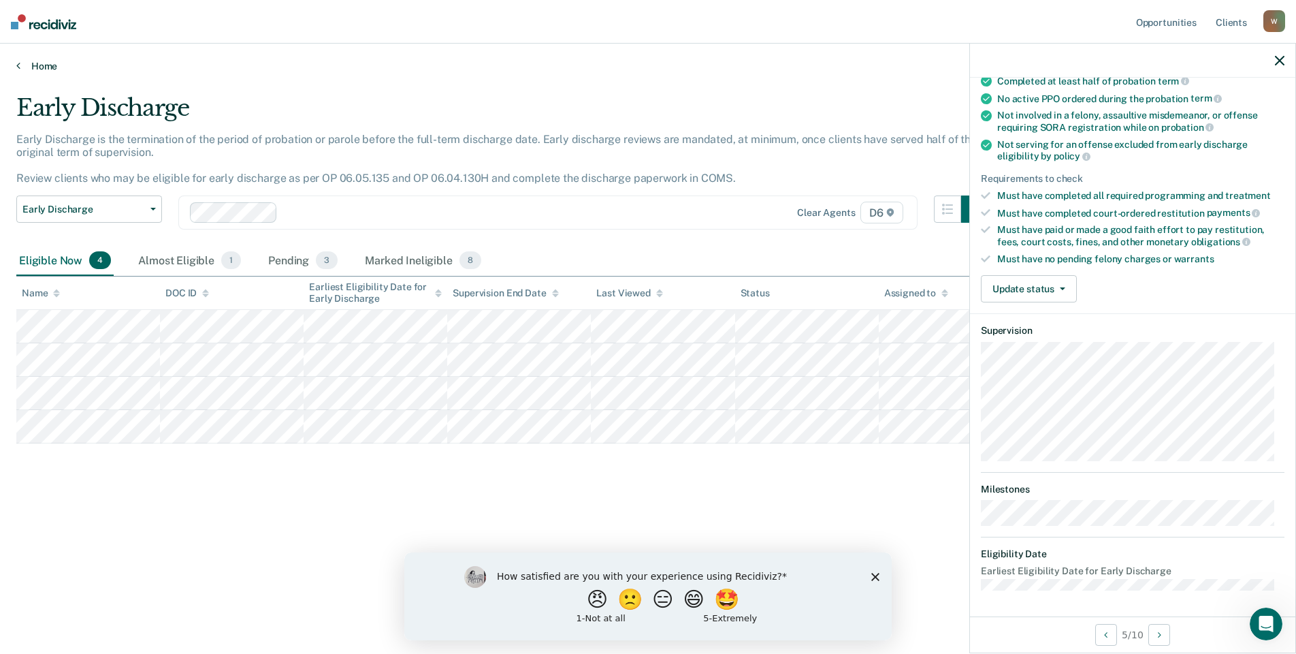
click at [33, 70] on link "Home" at bounding box center [648, 66] width 1264 height 12
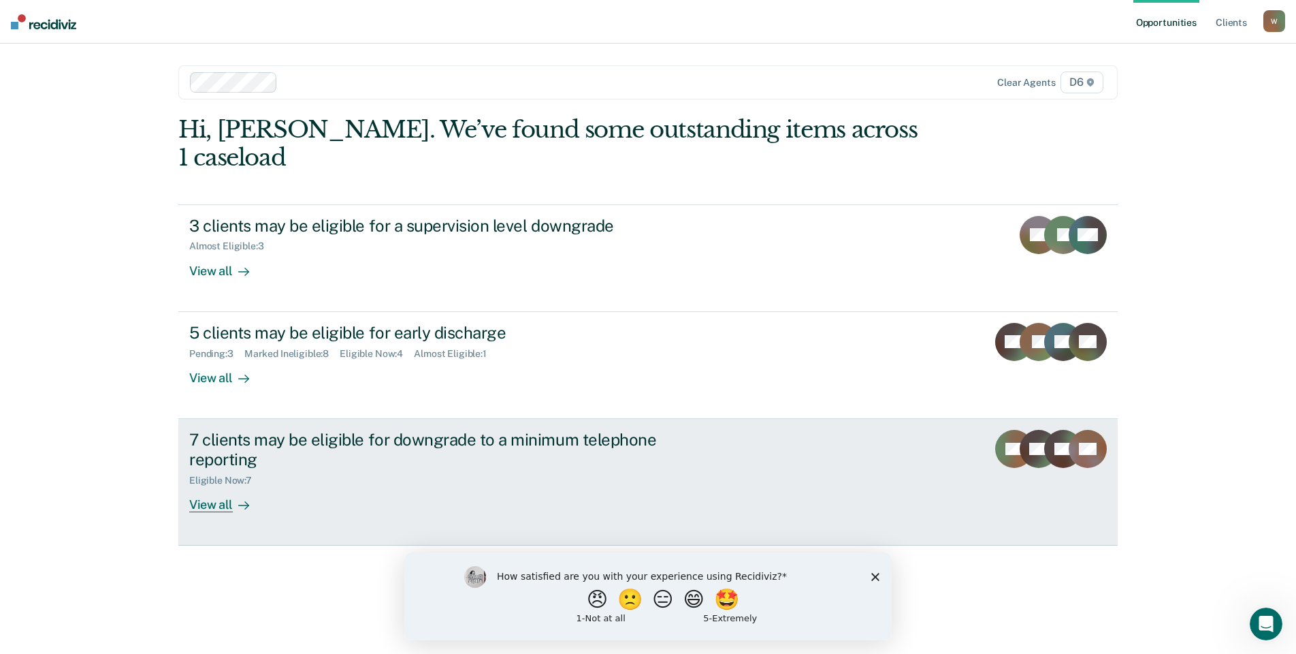
click at [225, 485] on div "View all" at bounding box center [227, 498] width 76 height 27
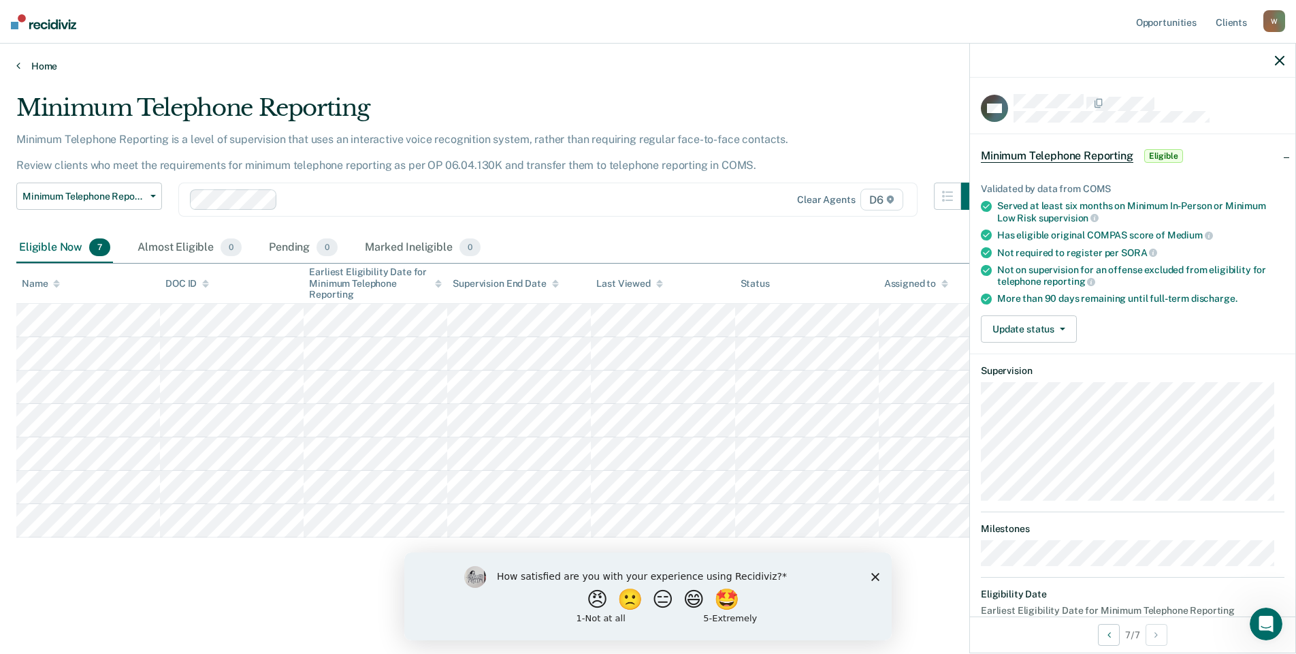
click at [50, 64] on link "Home" at bounding box center [648, 66] width 1264 height 12
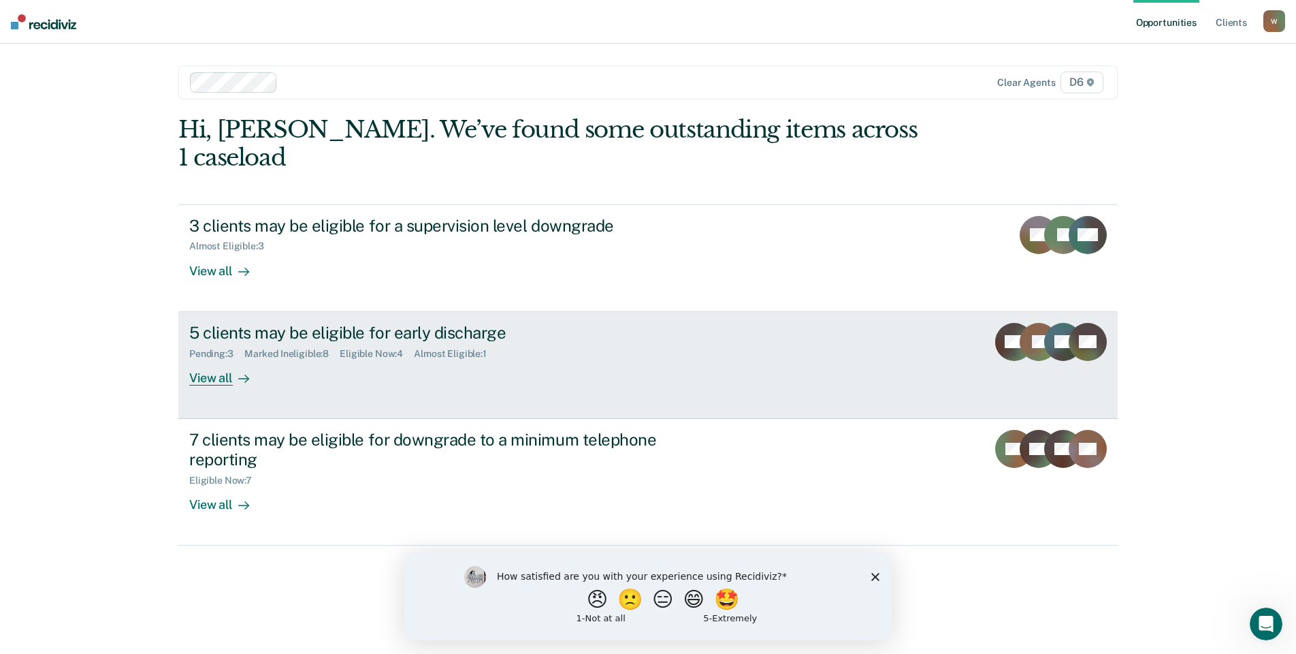
click at [298, 323] on div "5 clients may be eligible for early discharge" at bounding box center [428, 333] width 478 height 20
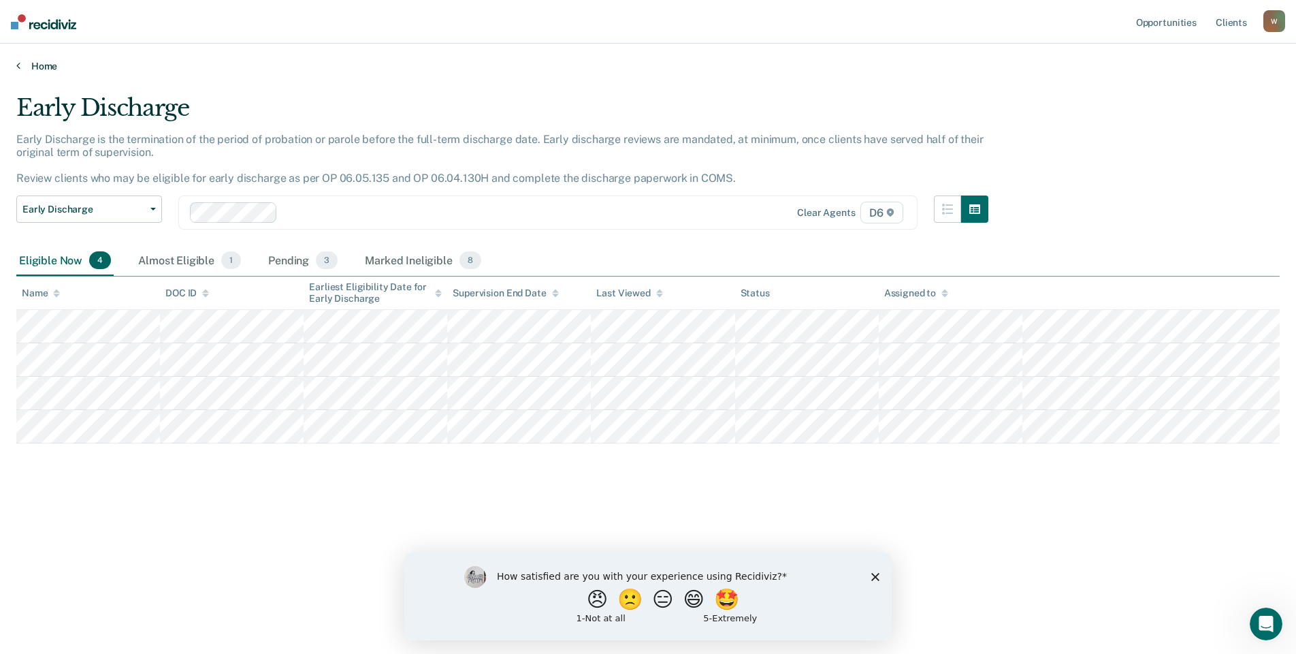
click at [45, 66] on link "Home" at bounding box center [648, 66] width 1264 height 12
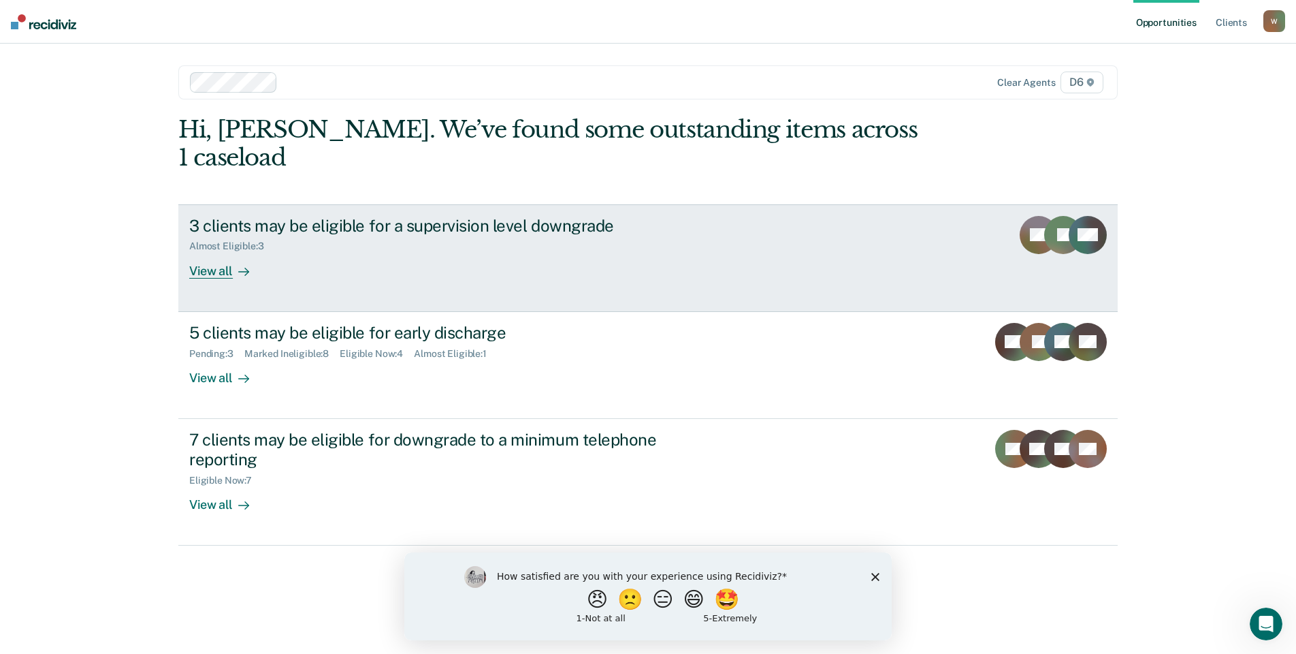
click at [216, 252] on div "View all" at bounding box center [227, 265] width 76 height 27
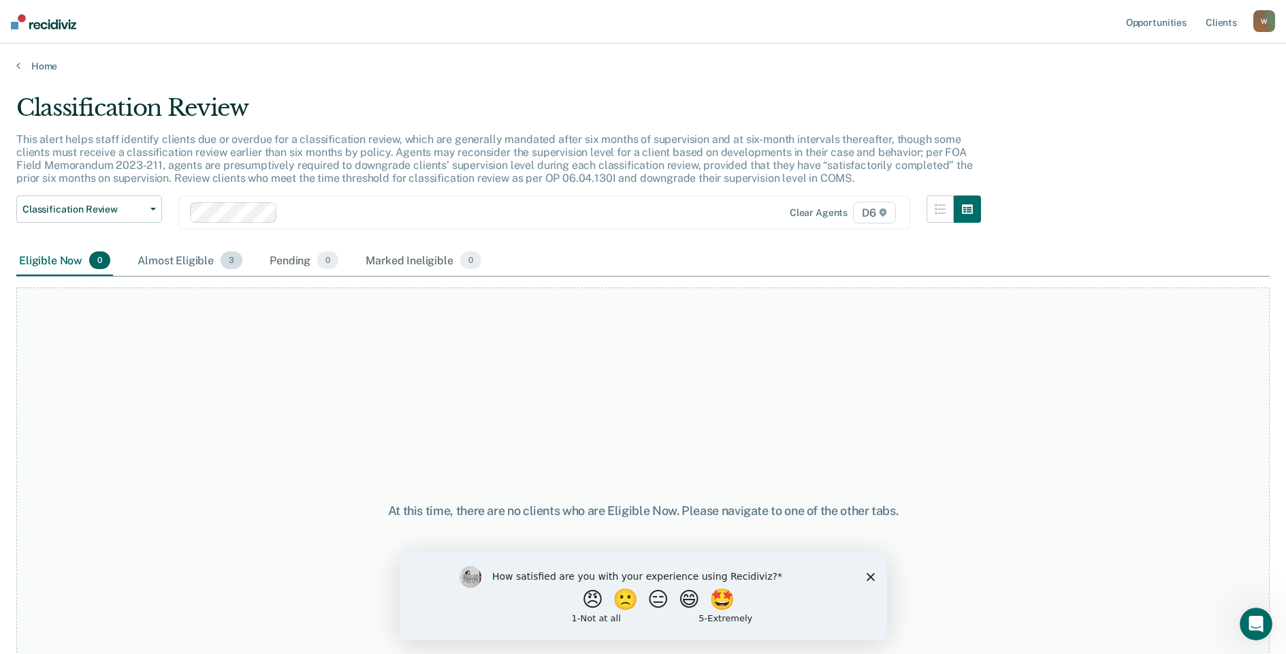
click at [166, 262] on div "Almost Eligible 3" at bounding box center [190, 261] width 110 height 30
